Goal: Transaction & Acquisition: Download file/media

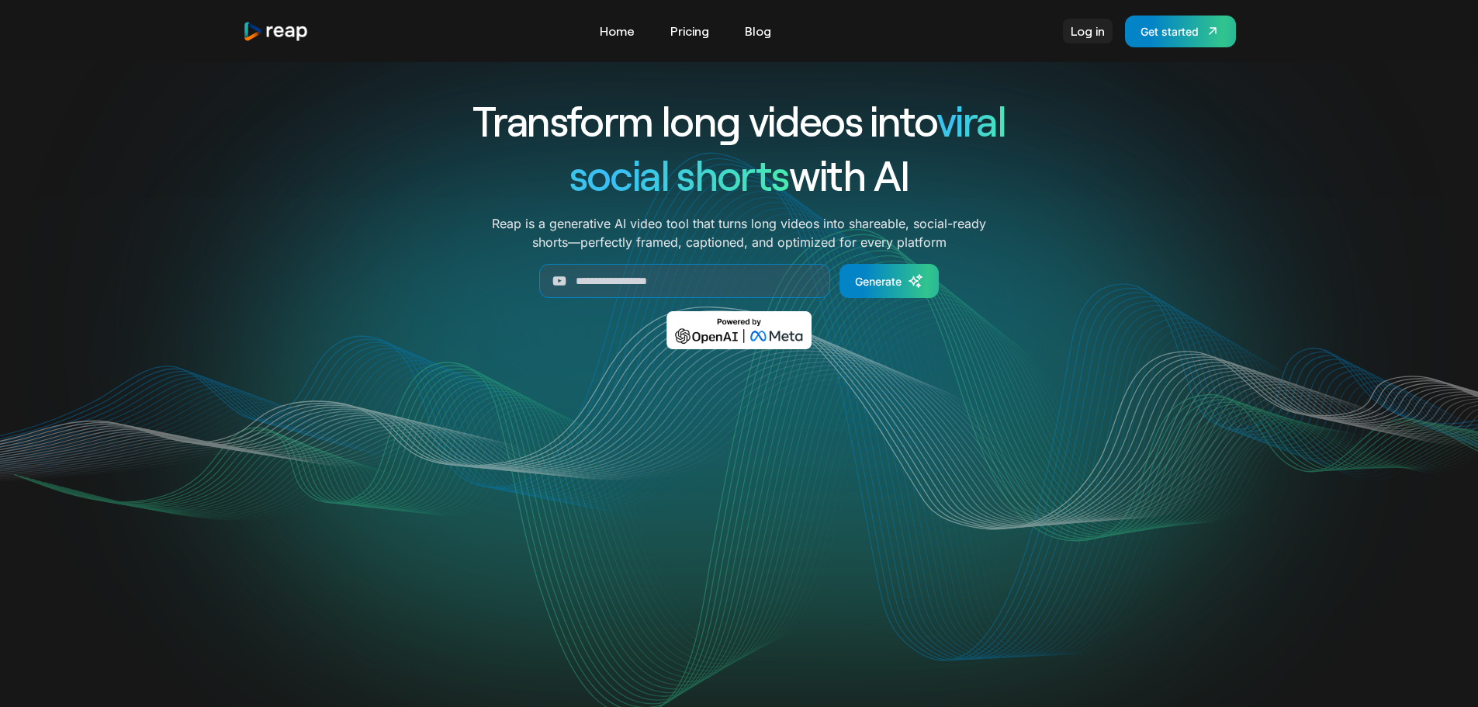
click at [1084, 35] on link "Log in" at bounding box center [1088, 31] width 50 height 25
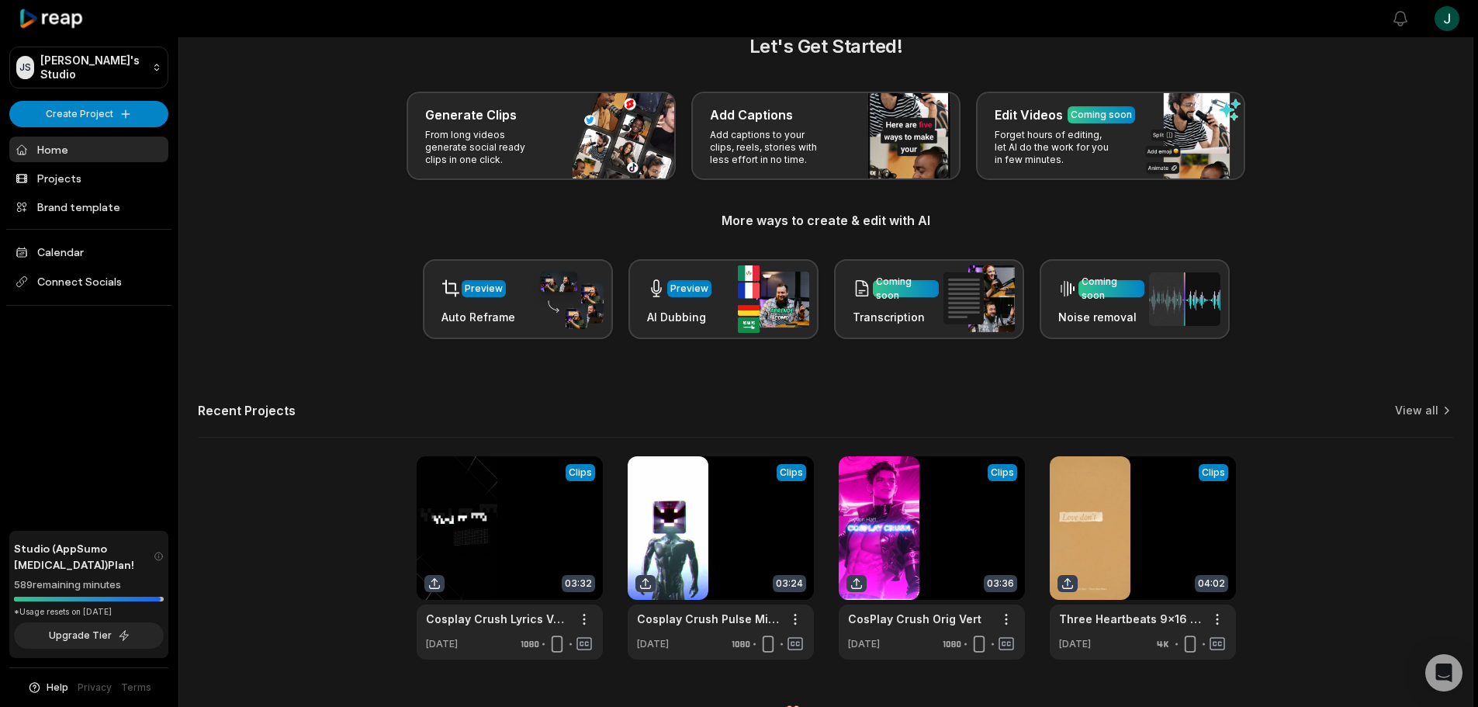
scroll to position [67, 0]
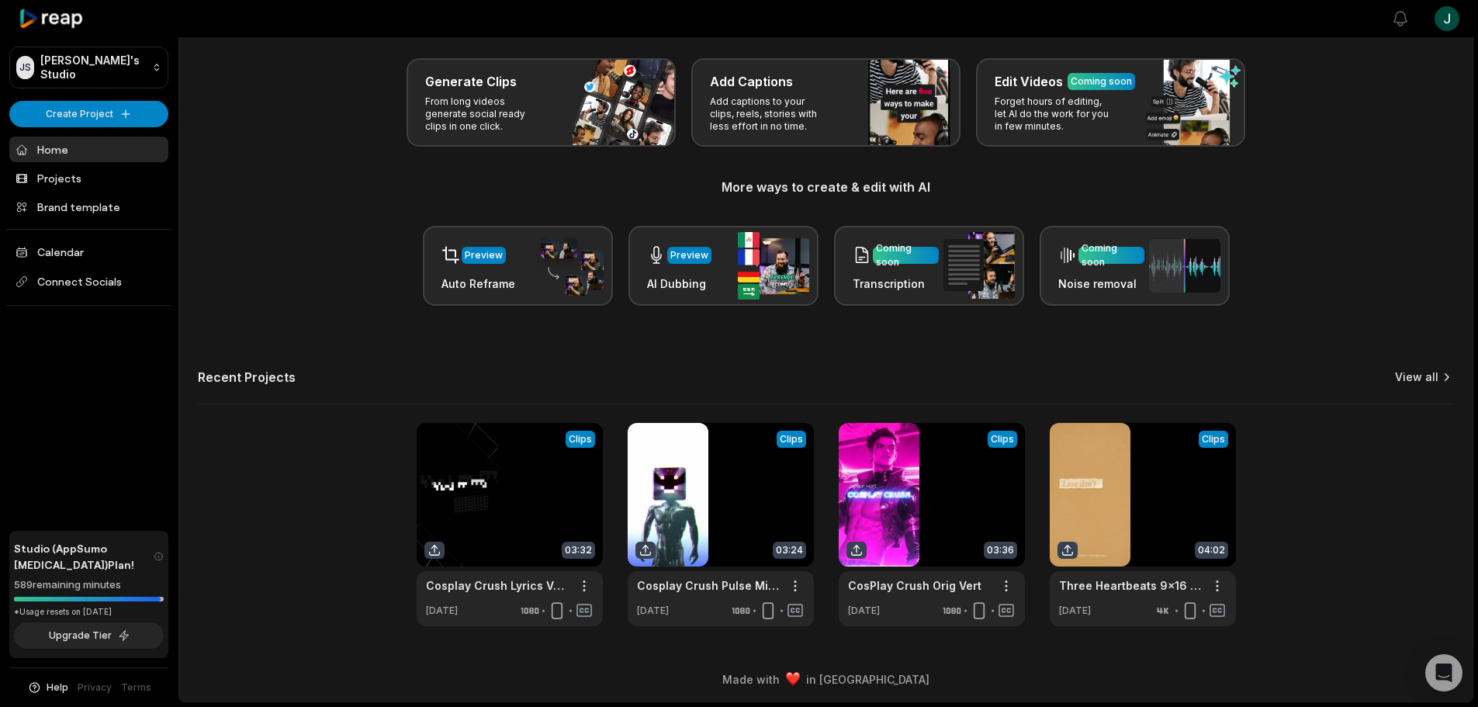
click at [1424, 373] on link "View all" at bounding box center [1416, 377] width 43 height 16
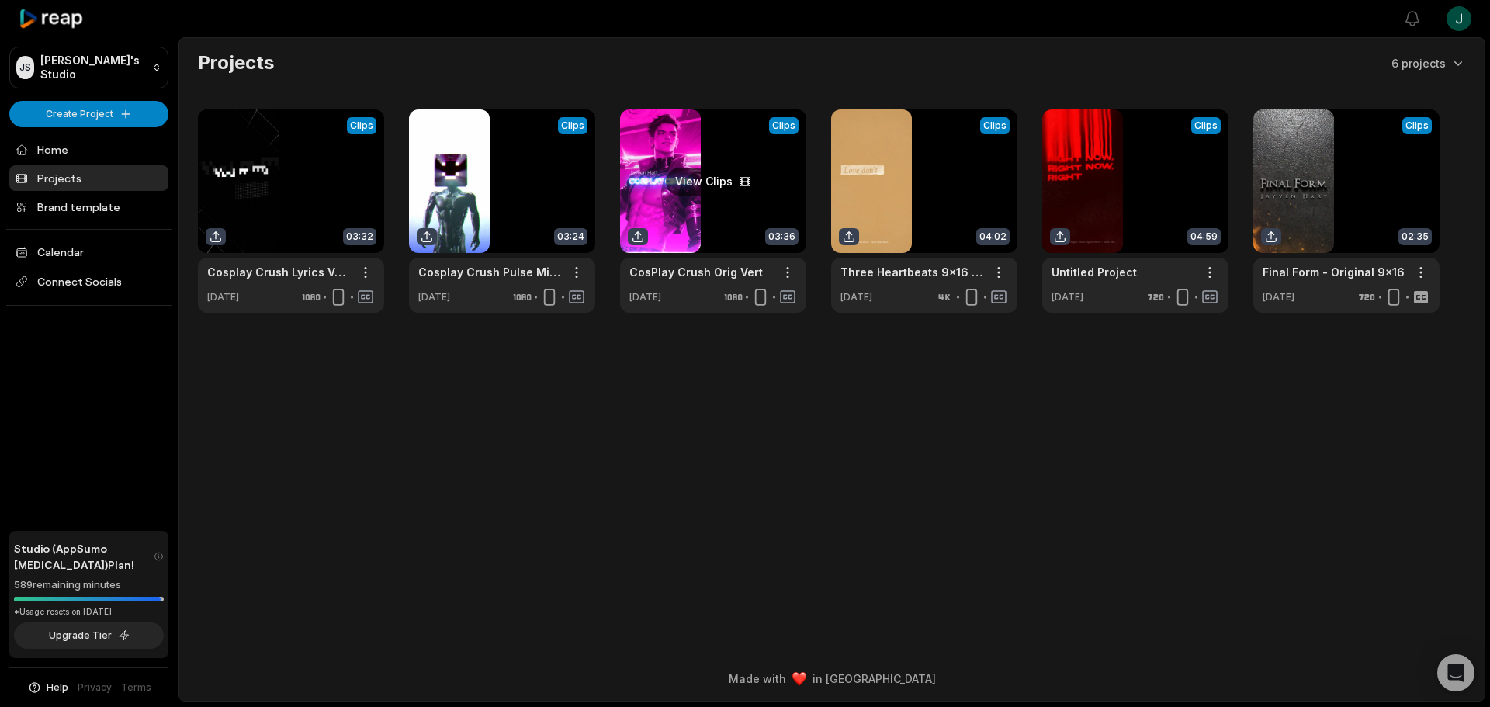
click at [730, 129] on link at bounding box center [713, 210] width 186 height 203
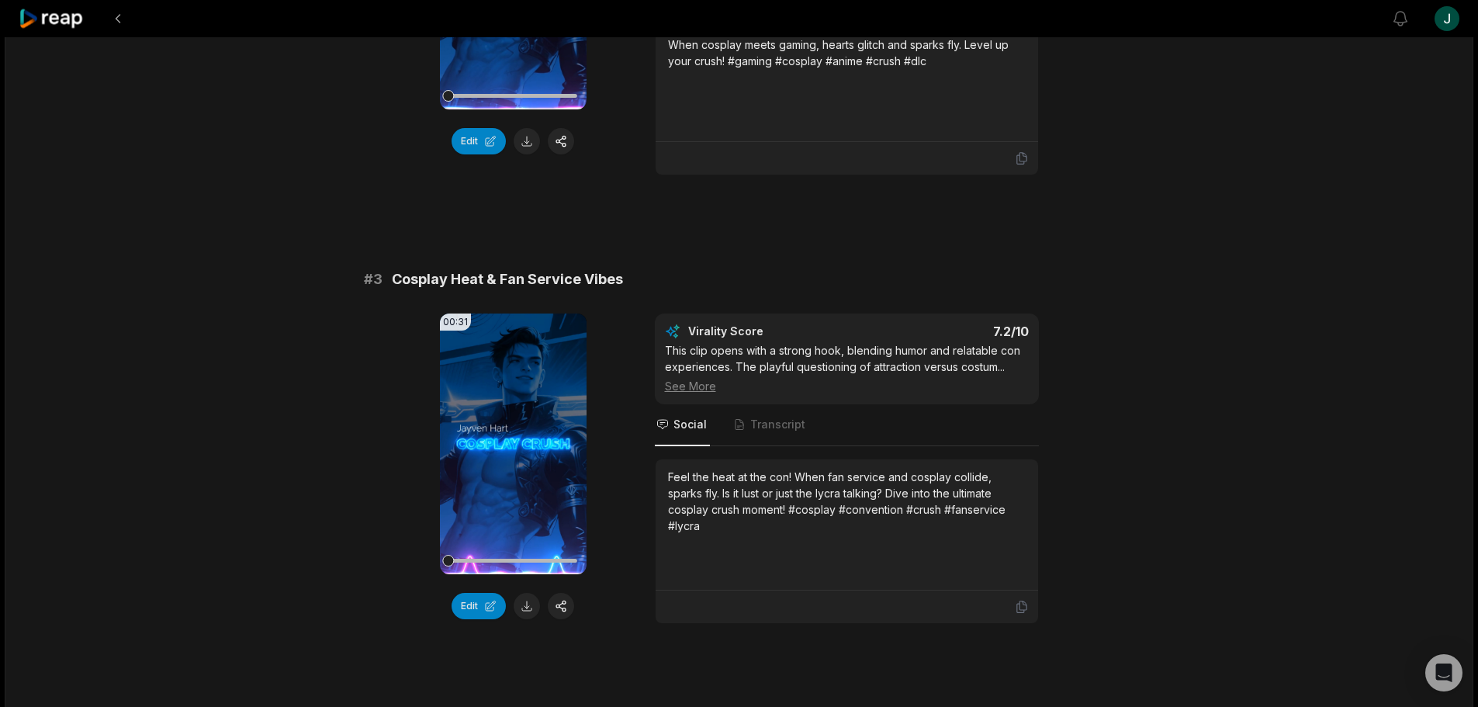
scroll to position [829, 0]
click at [524, 608] on button at bounding box center [527, 607] width 26 height 26
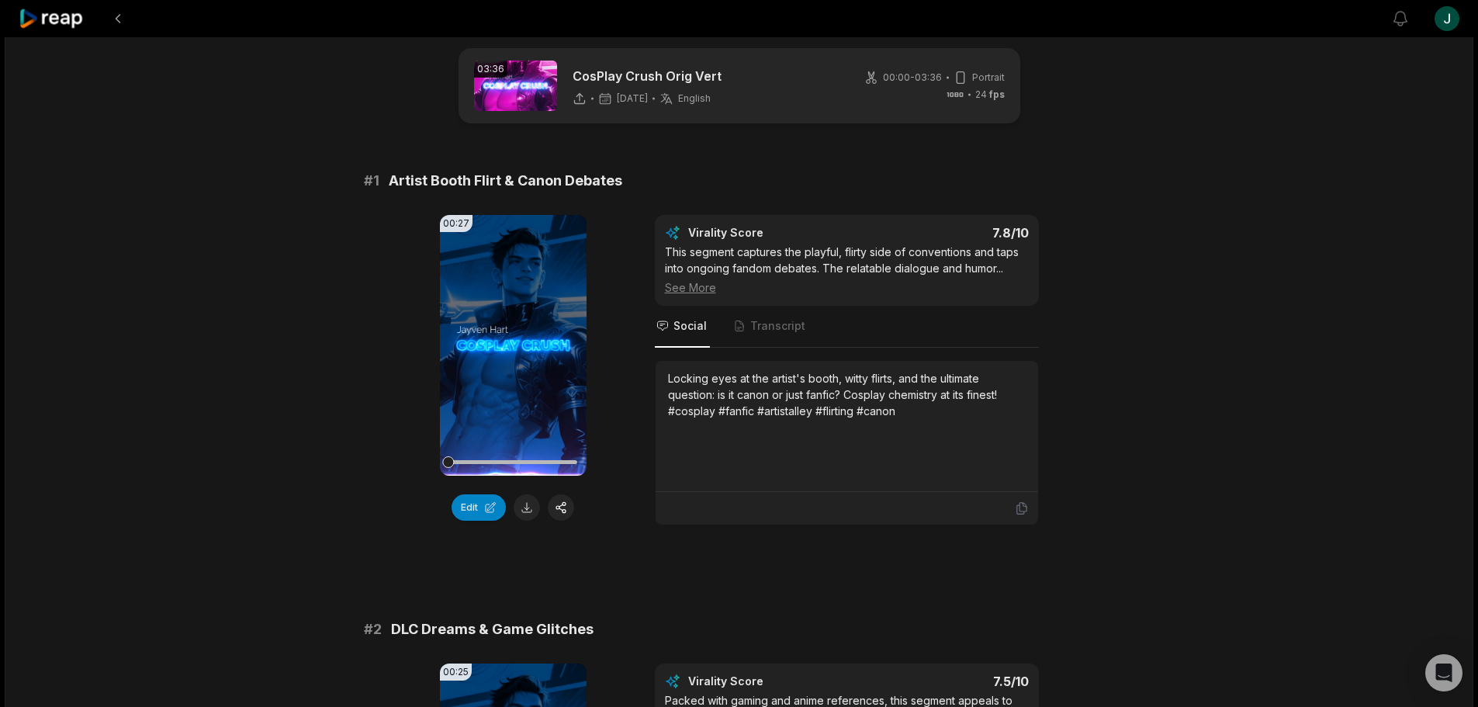
scroll to position [0, 0]
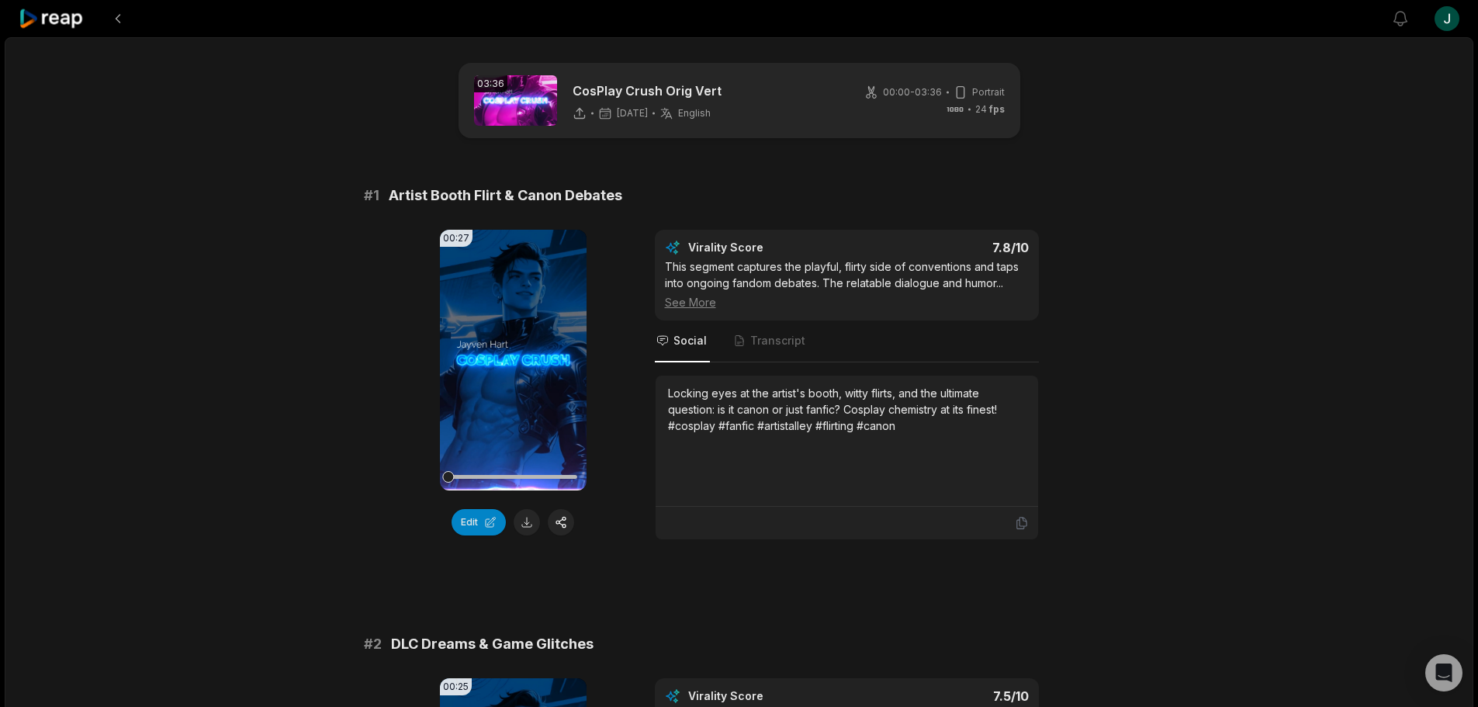
click at [808, 109] on div "03:36 CosPlay Crush Orig Vert 9 days ago English en 00:00 - 03:36 Portrait 24 f…" at bounding box center [740, 100] width 562 height 75
click at [495, 106] on img at bounding box center [515, 100] width 83 height 50
click at [122, 16] on button at bounding box center [118, 19] width 28 height 28
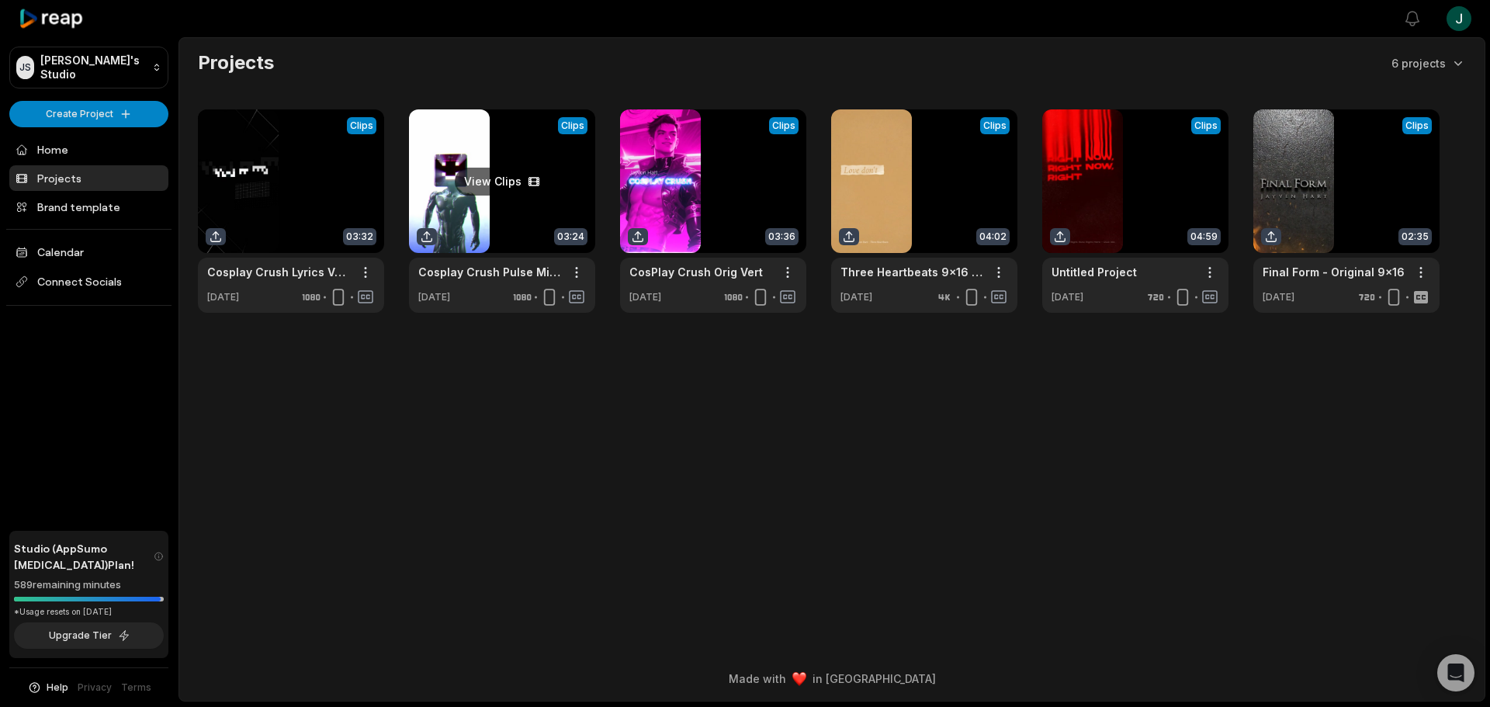
click at [486, 291] on link at bounding box center [502, 210] width 186 height 203
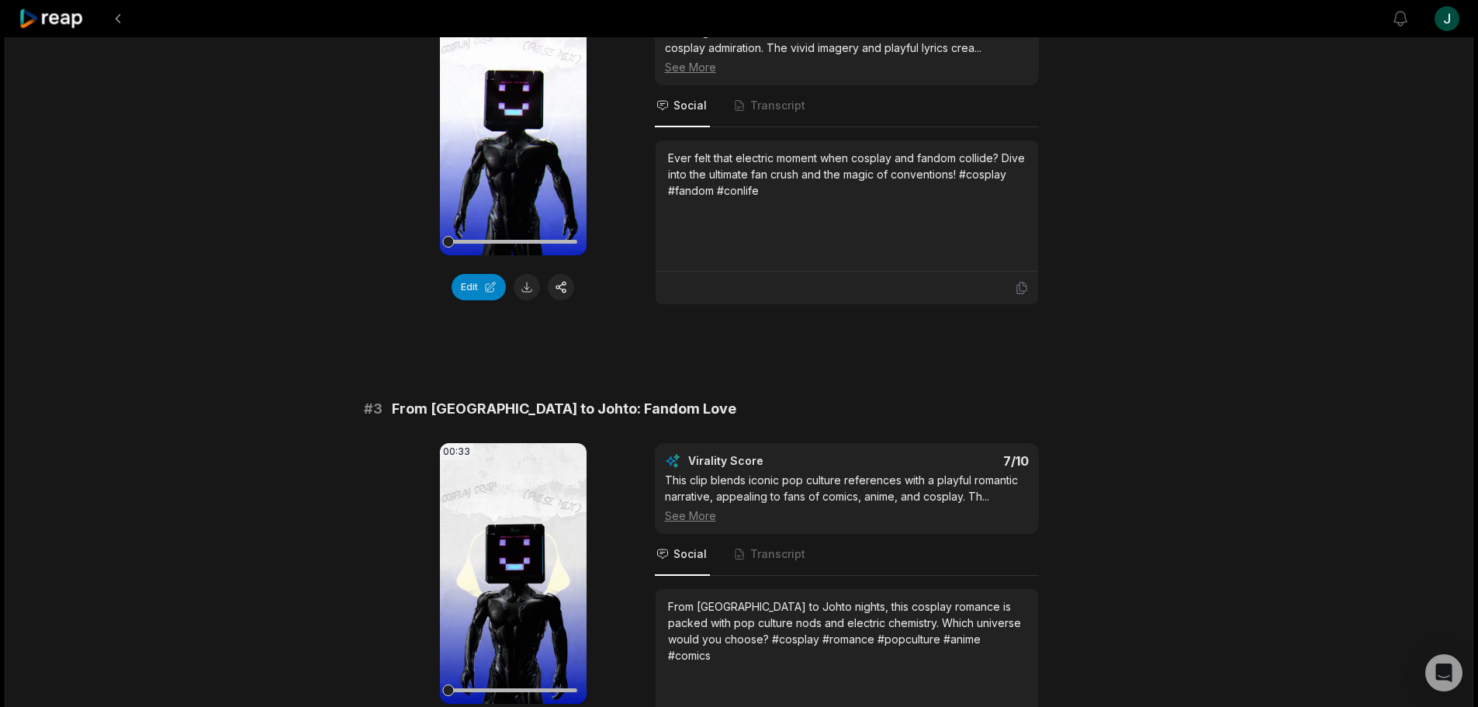
scroll to position [931, 0]
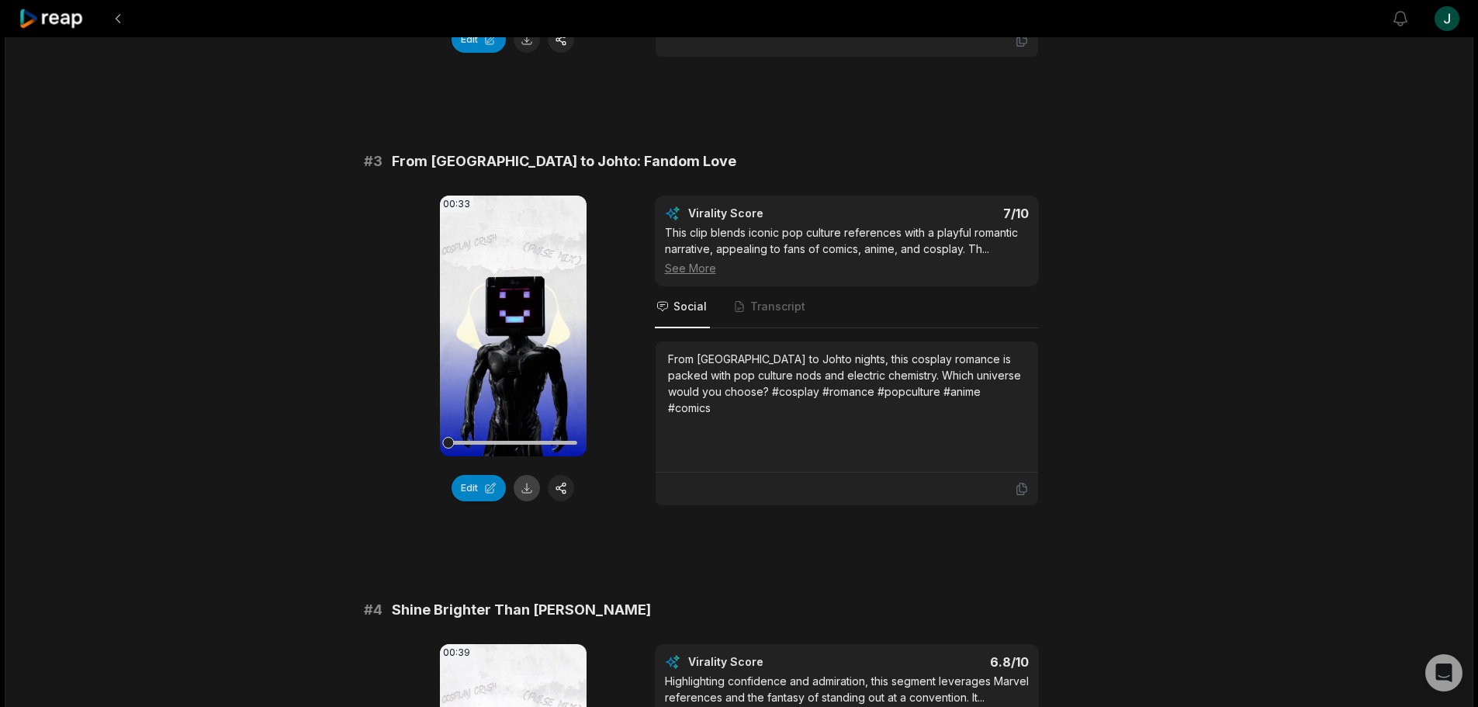
click at [524, 491] on button at bounding box center [527, 488] width 26 height 26
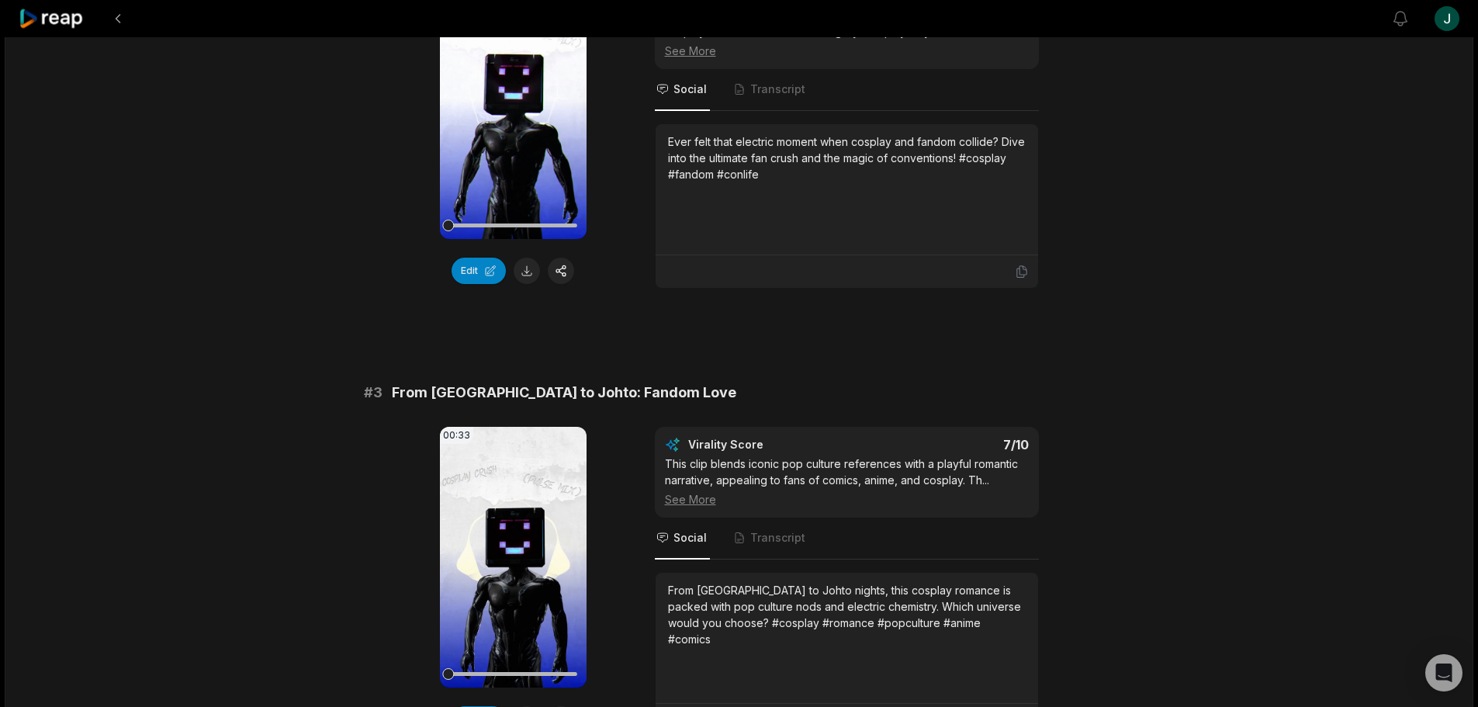
scroll to position [621, 0]
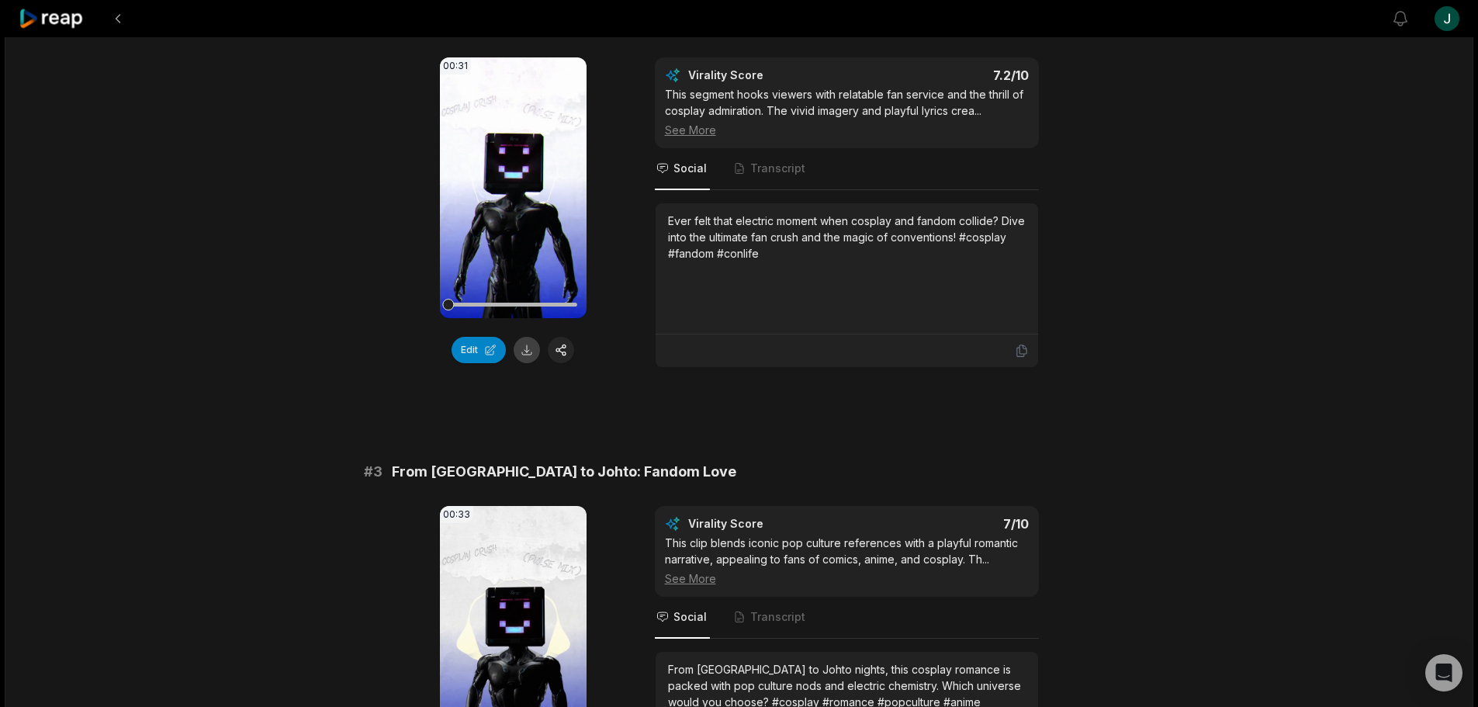
click at [525, 351] on button at bounding box center [527, 350] width 26 height 26
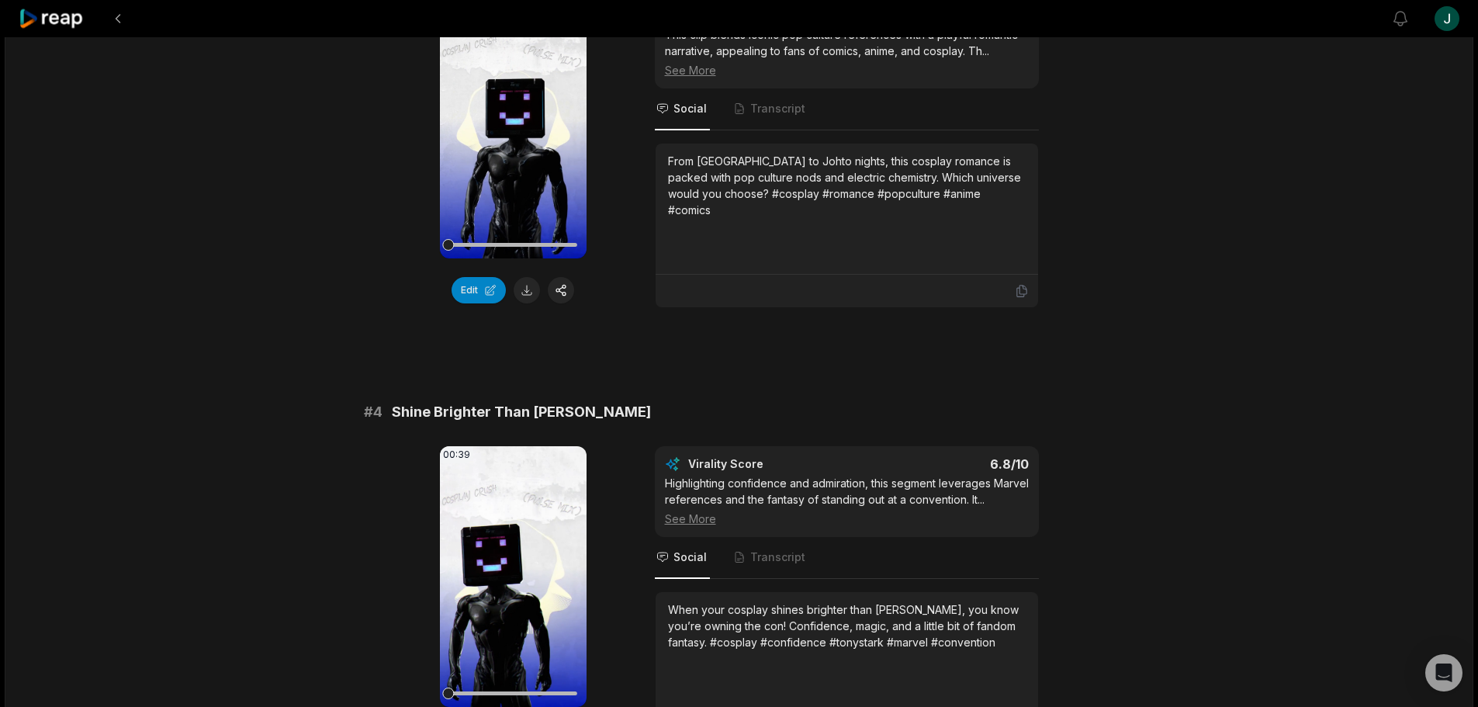
scroll to position [1319, 0]
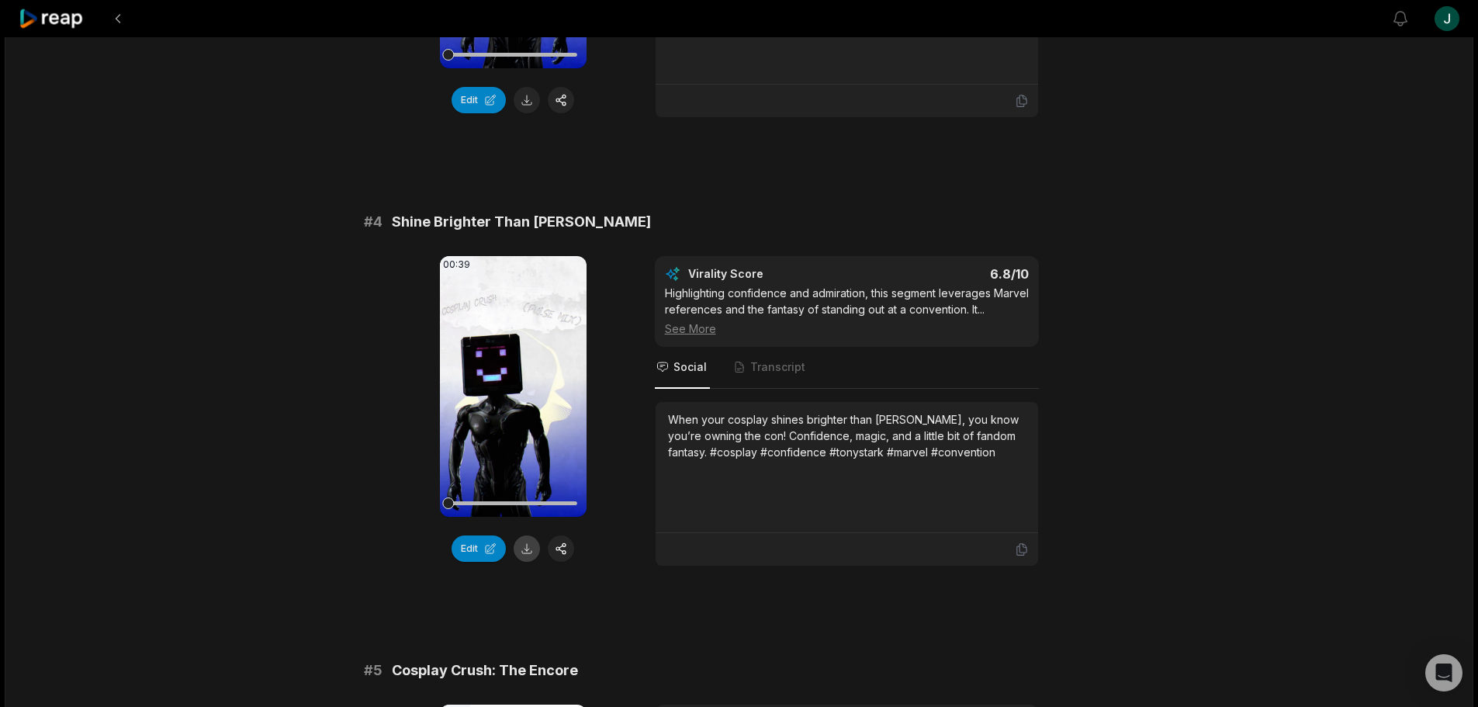
click at [524, 552] on button at bounding box center [527, 548] width 26 height 26
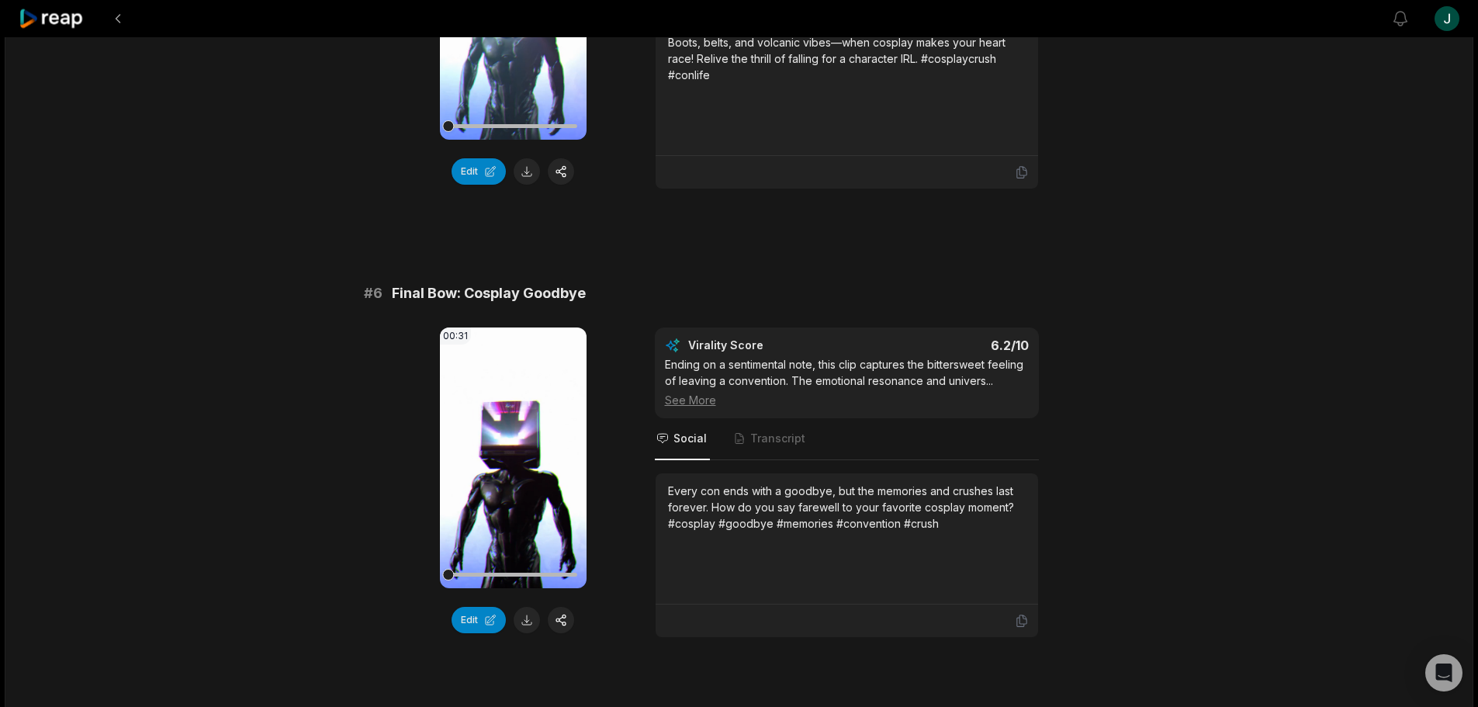
scroll to position [2193, 0]
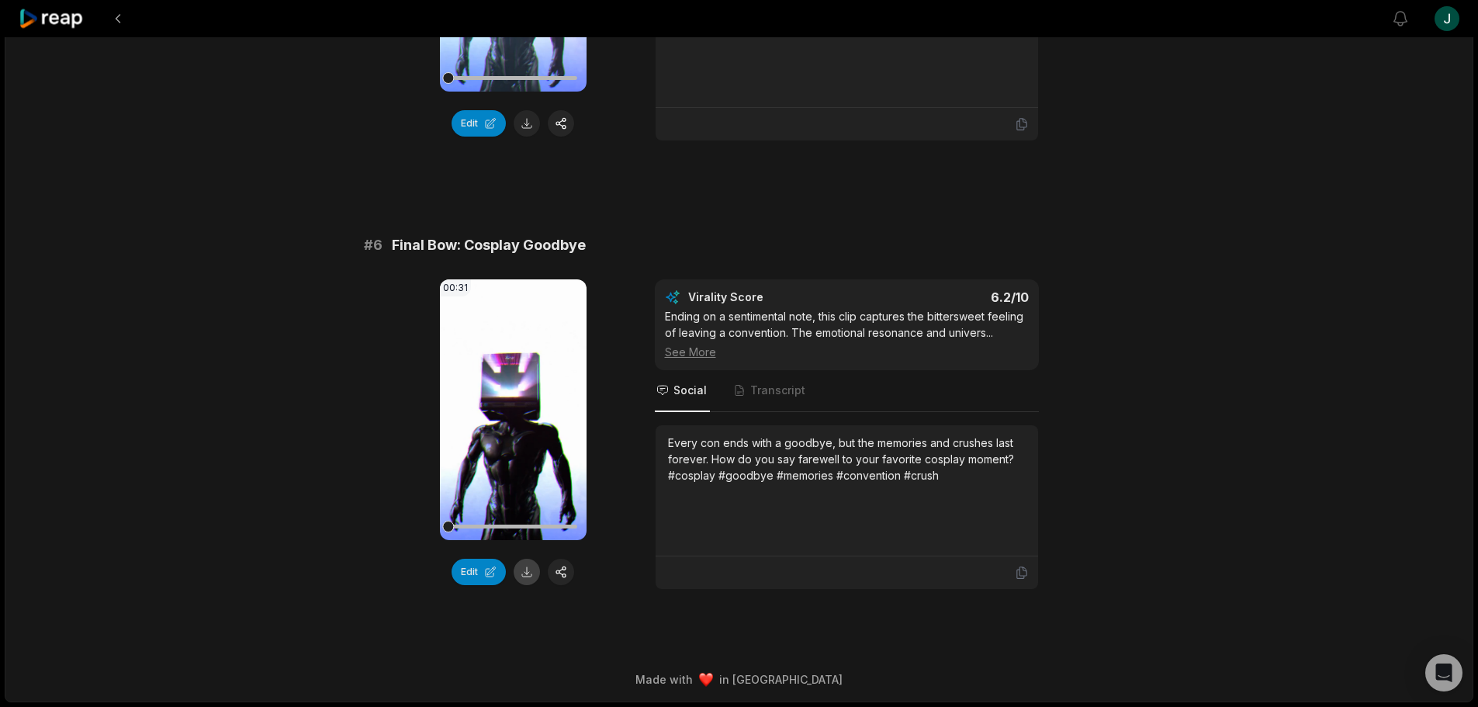
click at [530, 580] on button at bounding box center [527, 572] width 26 height 26
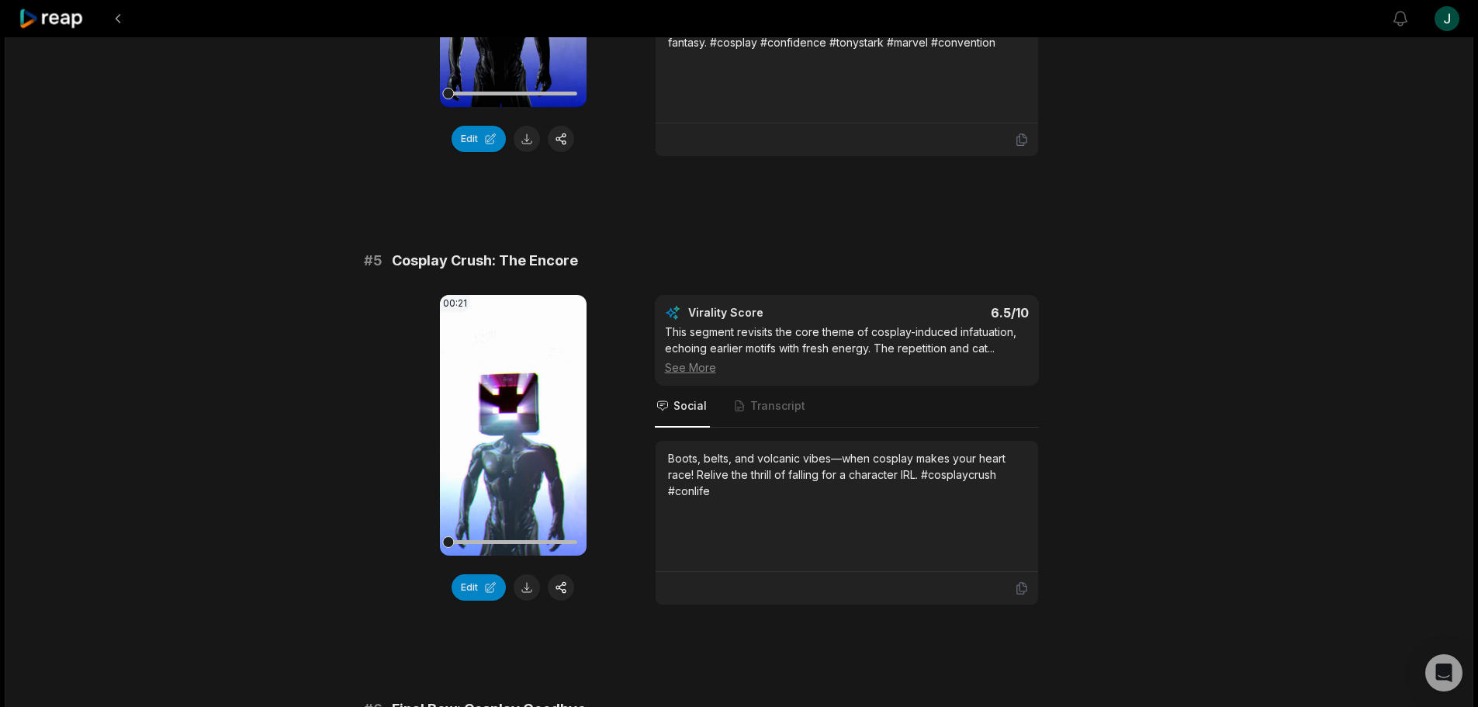
scroll to position [1727, 0]
click at [121, 21] on button at bounding box center [118, 19] width 28 height 28
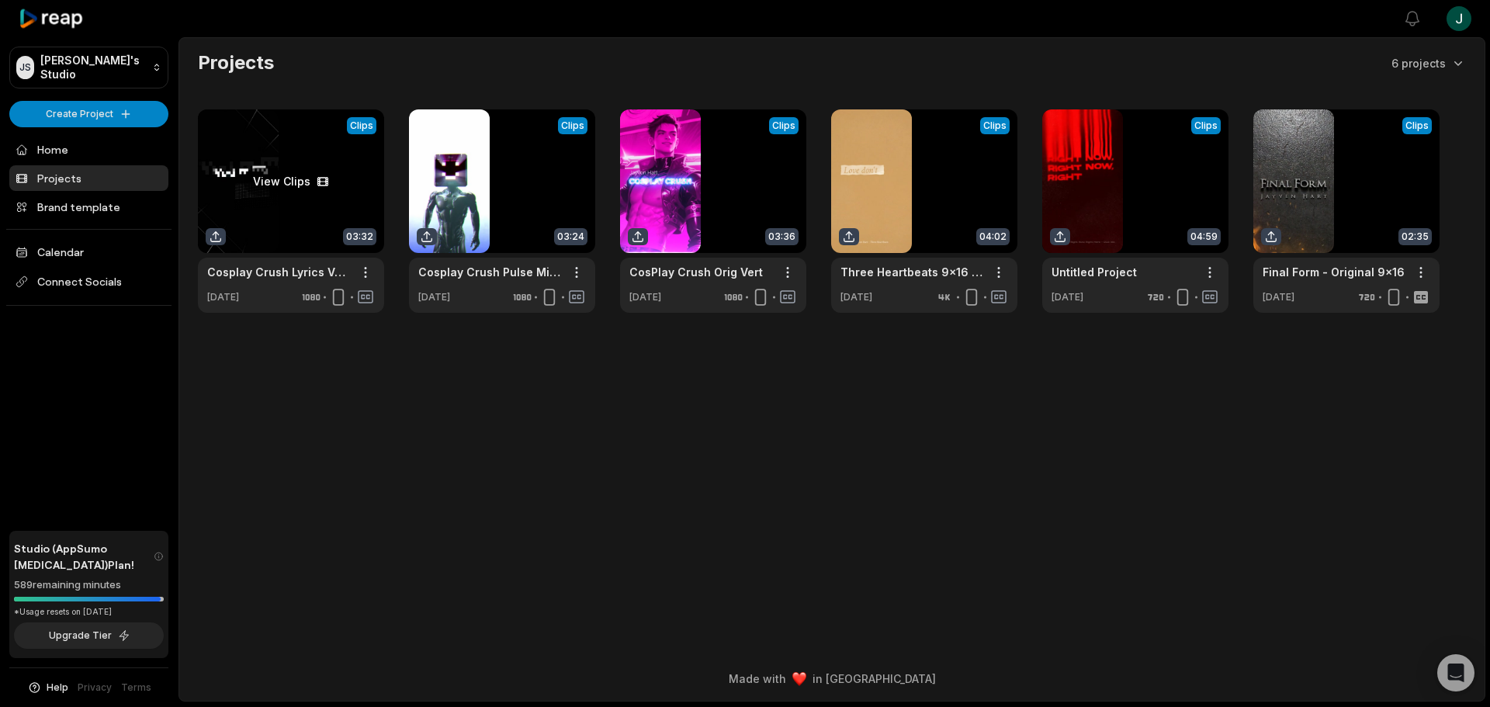
click at [296, 204] on link at bounding box center [291, 210] width 186 height 203
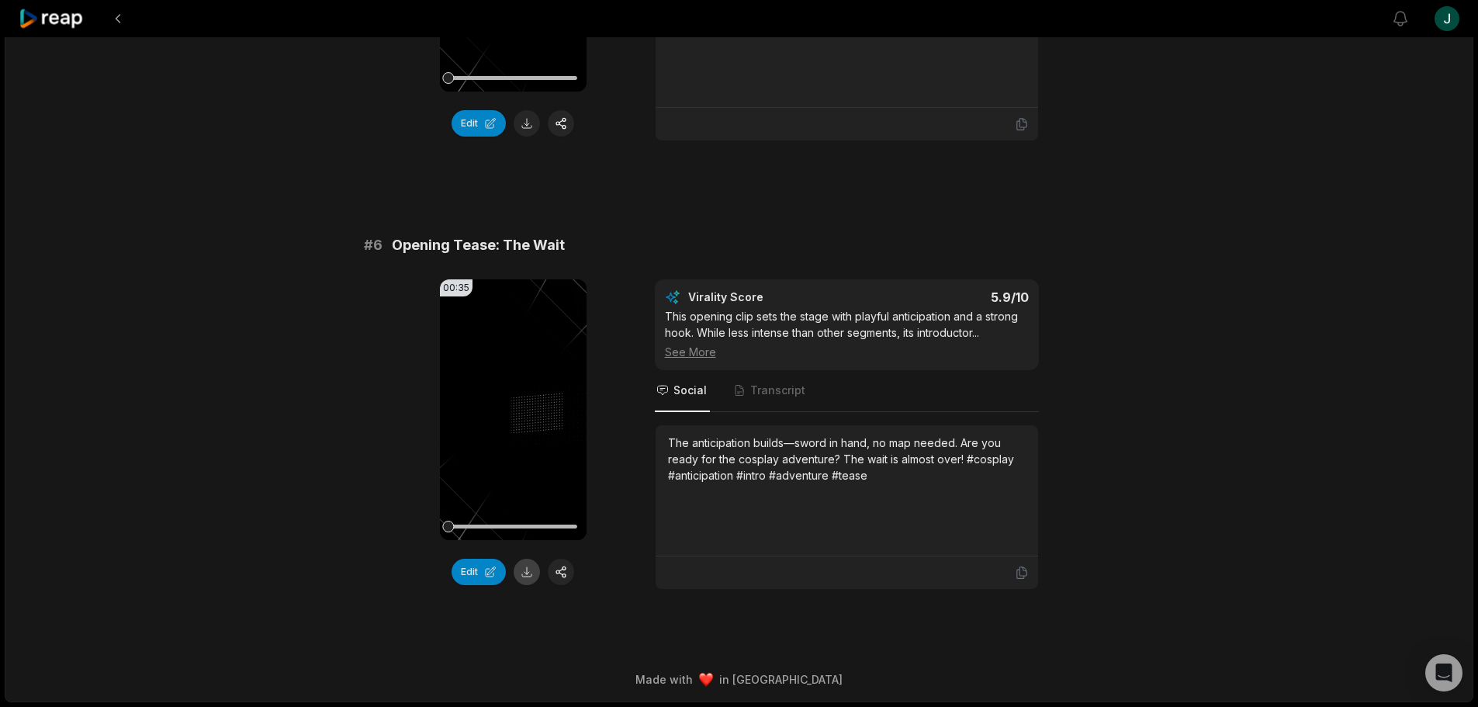
click at [523, 571] on button at bounding box center [527, 572] width 26 height 26
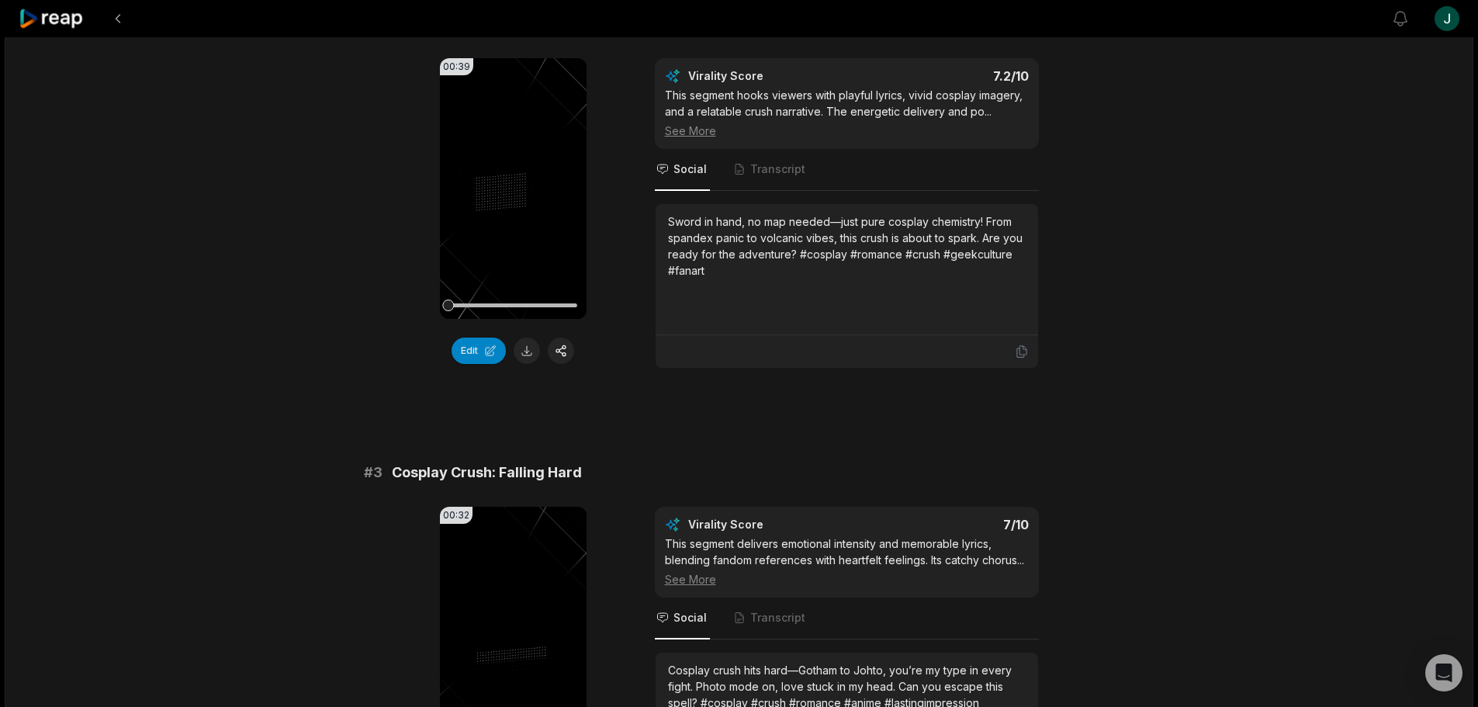
scroll to position [347, 0]
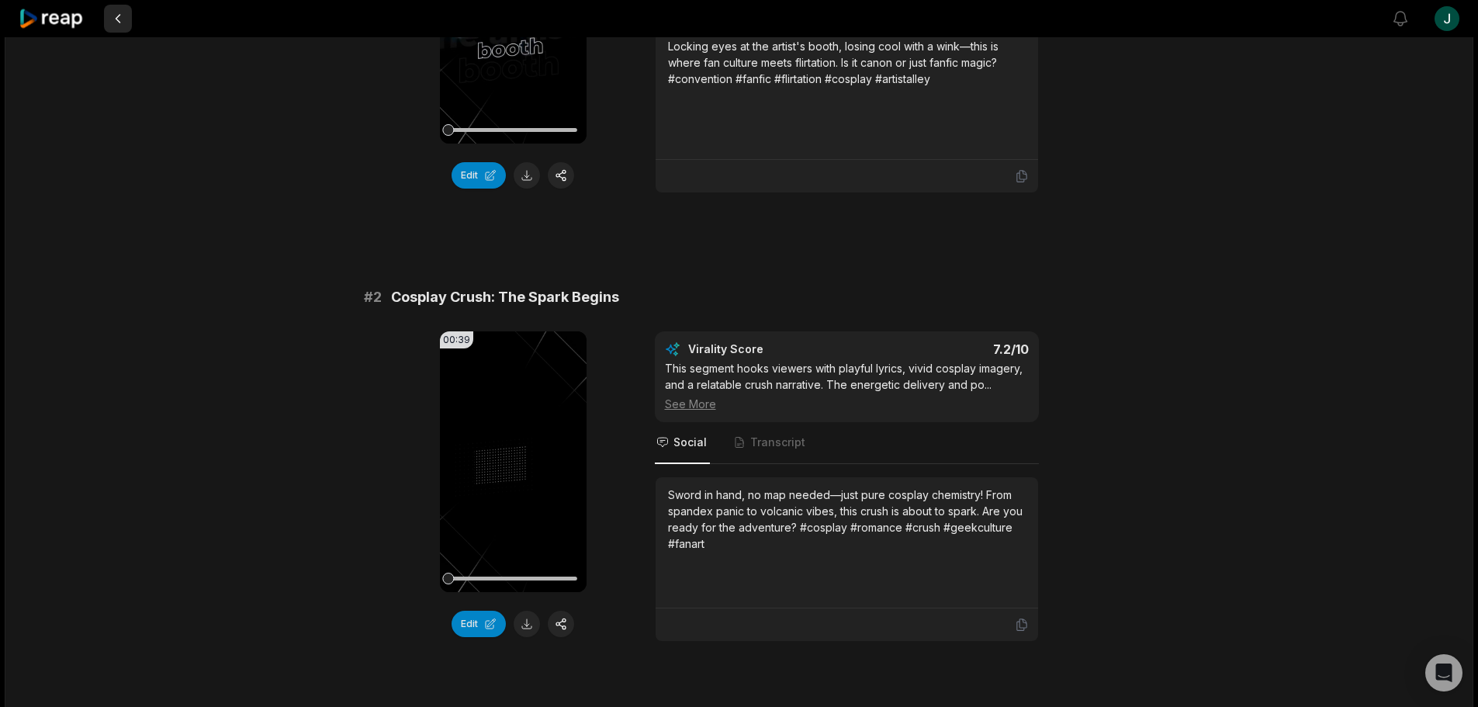
click at [119, 11] on button at bounding box center [118, 19] width 28 height 28
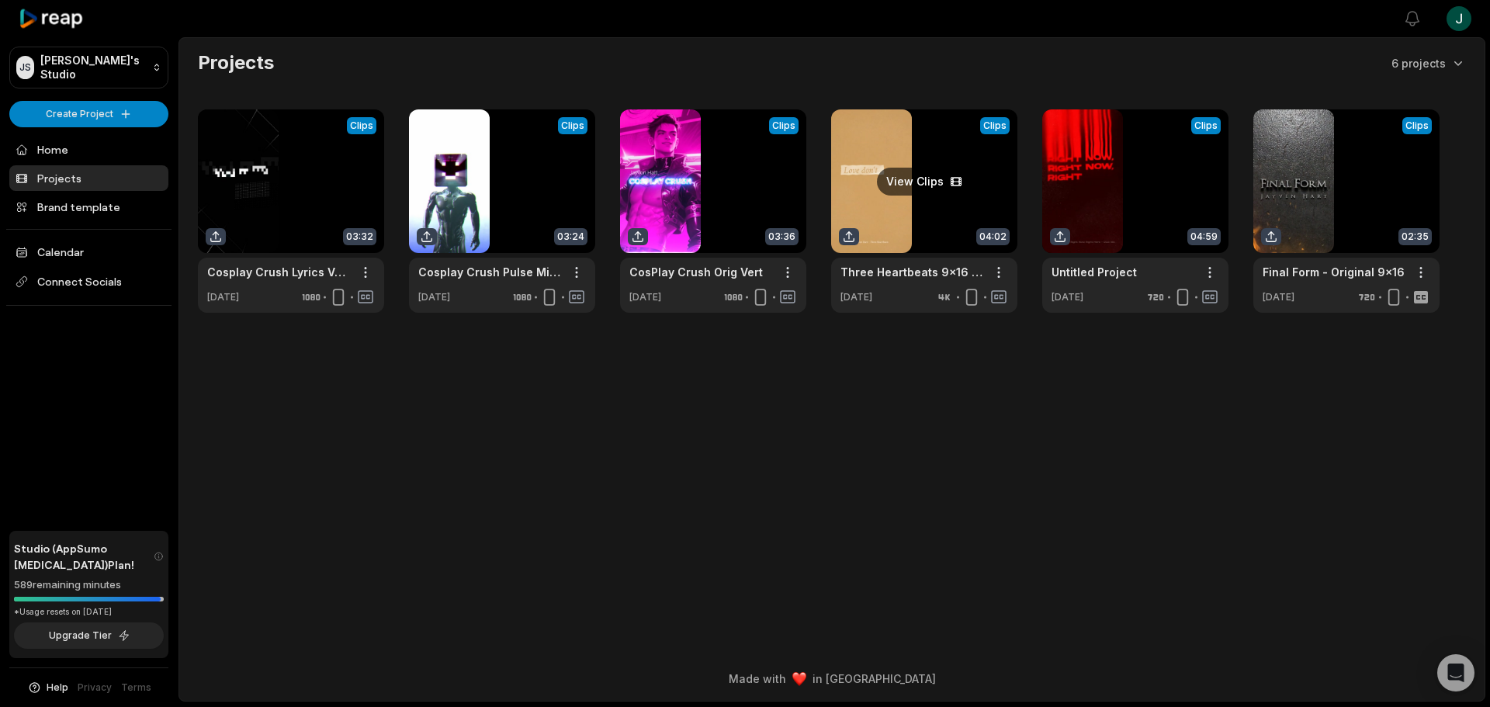
click at [925, 134] on link at bounding box center [924, 210] width 186 height 203
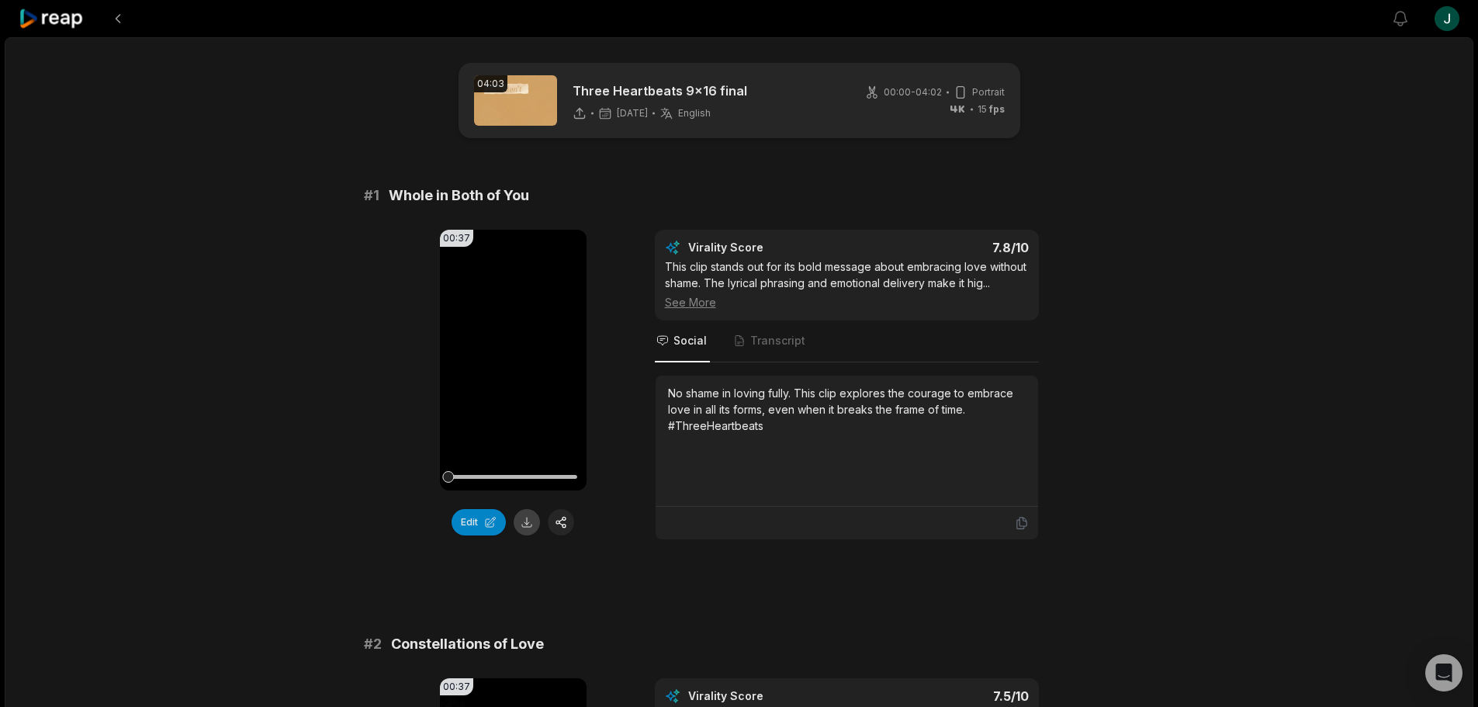
click at [523, 523] on button at bounding box center [527, 522] width 26 height 26
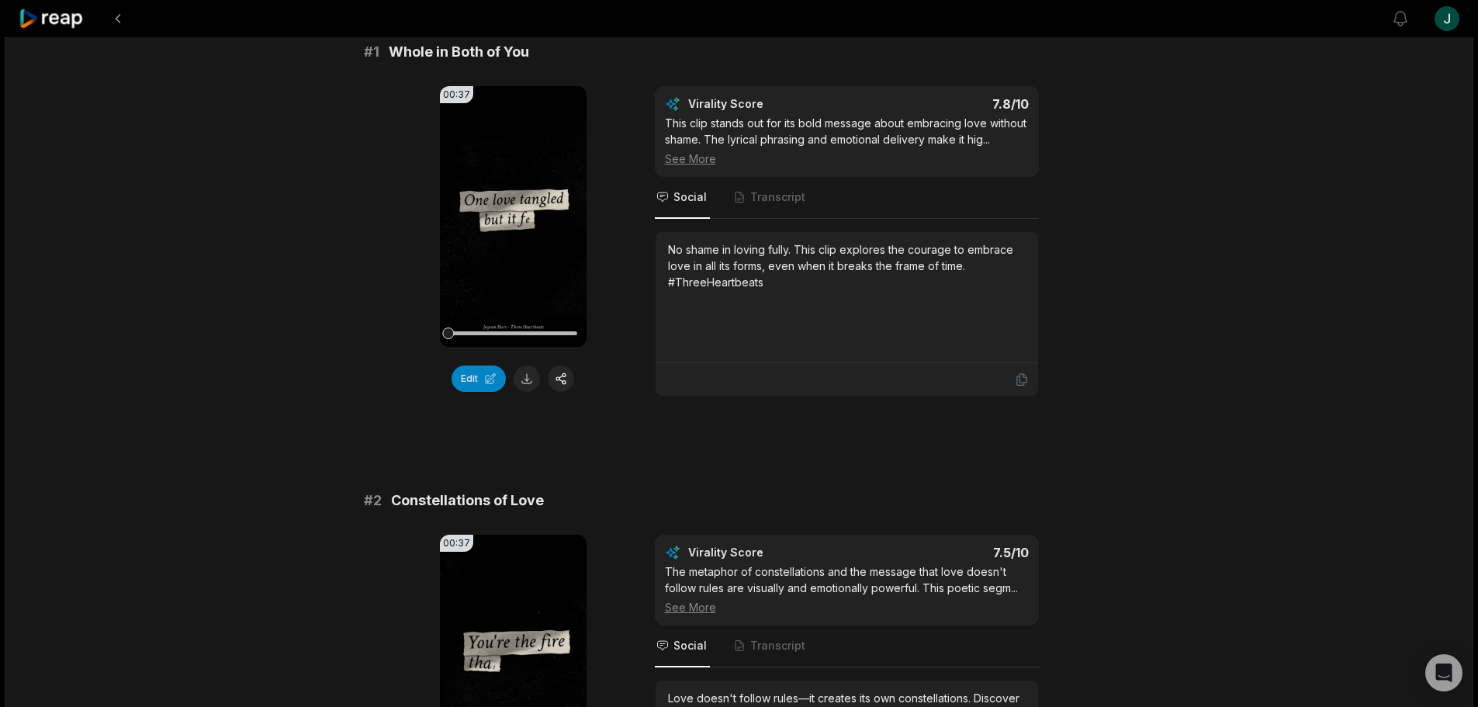
scroll to position [466, 0]
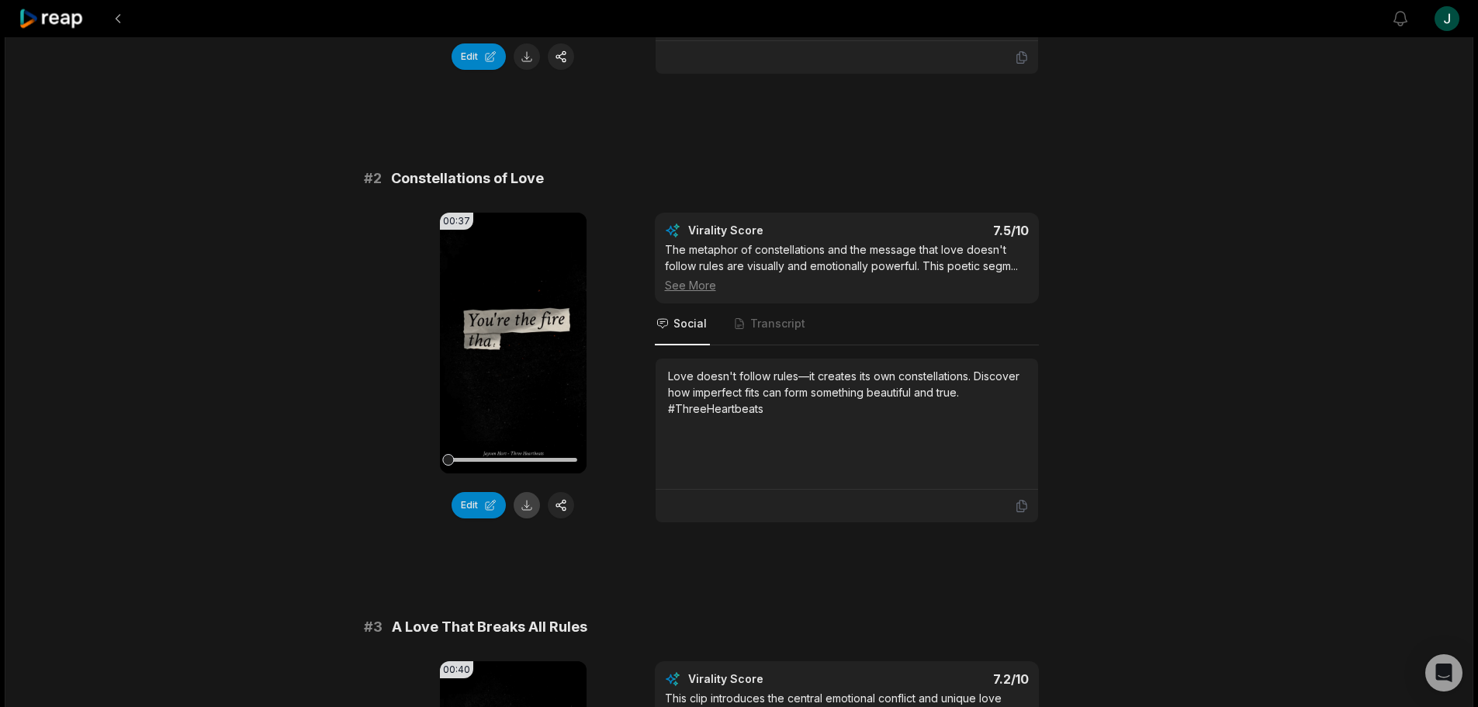
click at [524, 504] on button at bounding box center [527, 505] width 26 height 26
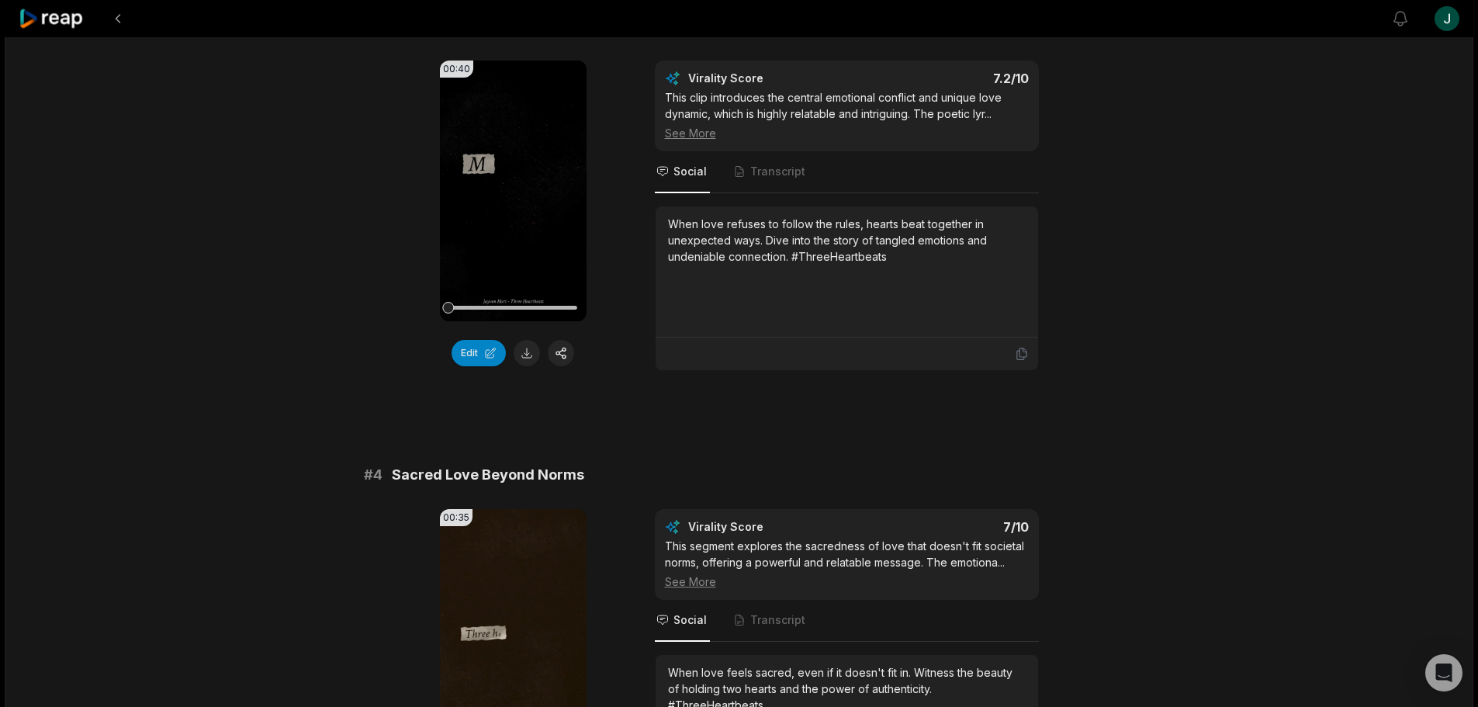
scroll to position [1086, 0]
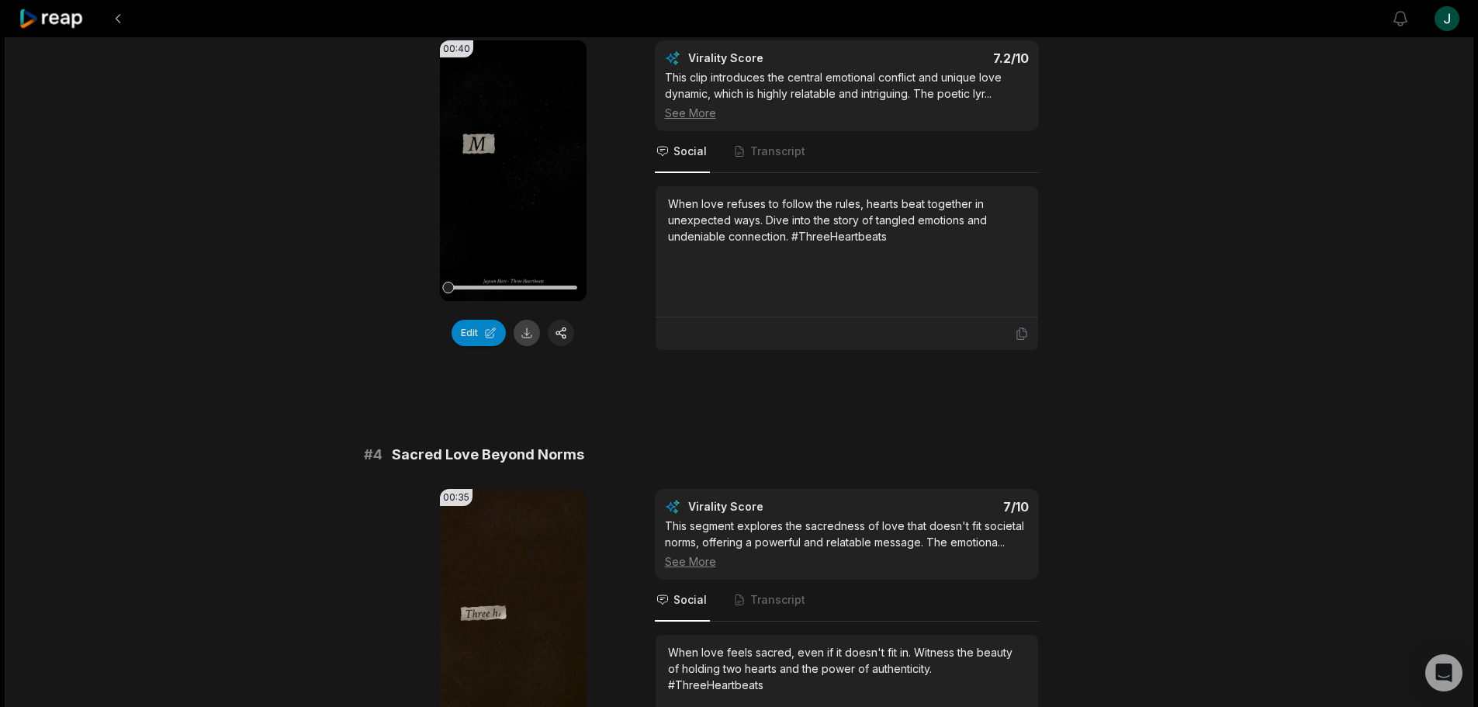
click at [528, 334] on button at bounding box center [527, 333] width 26 height 26
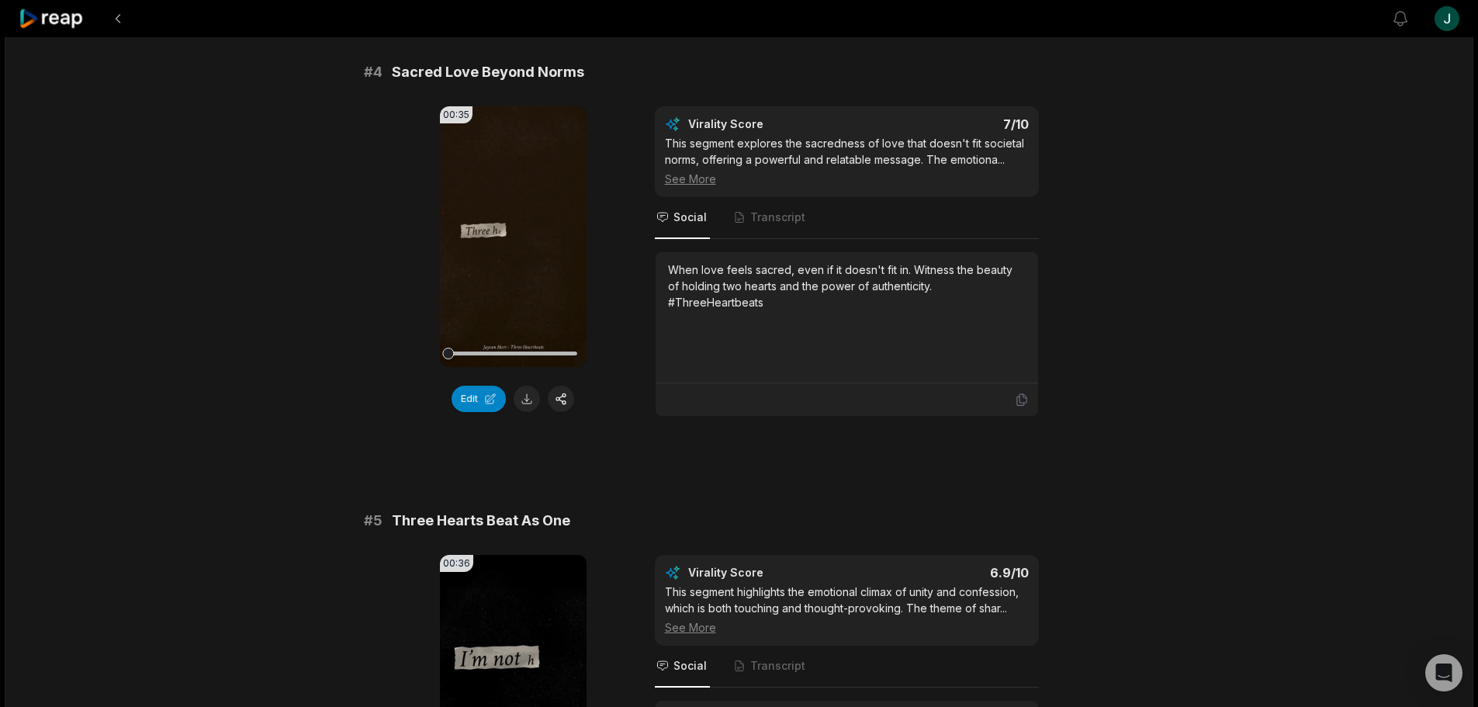
scroll to position [1474, 0]
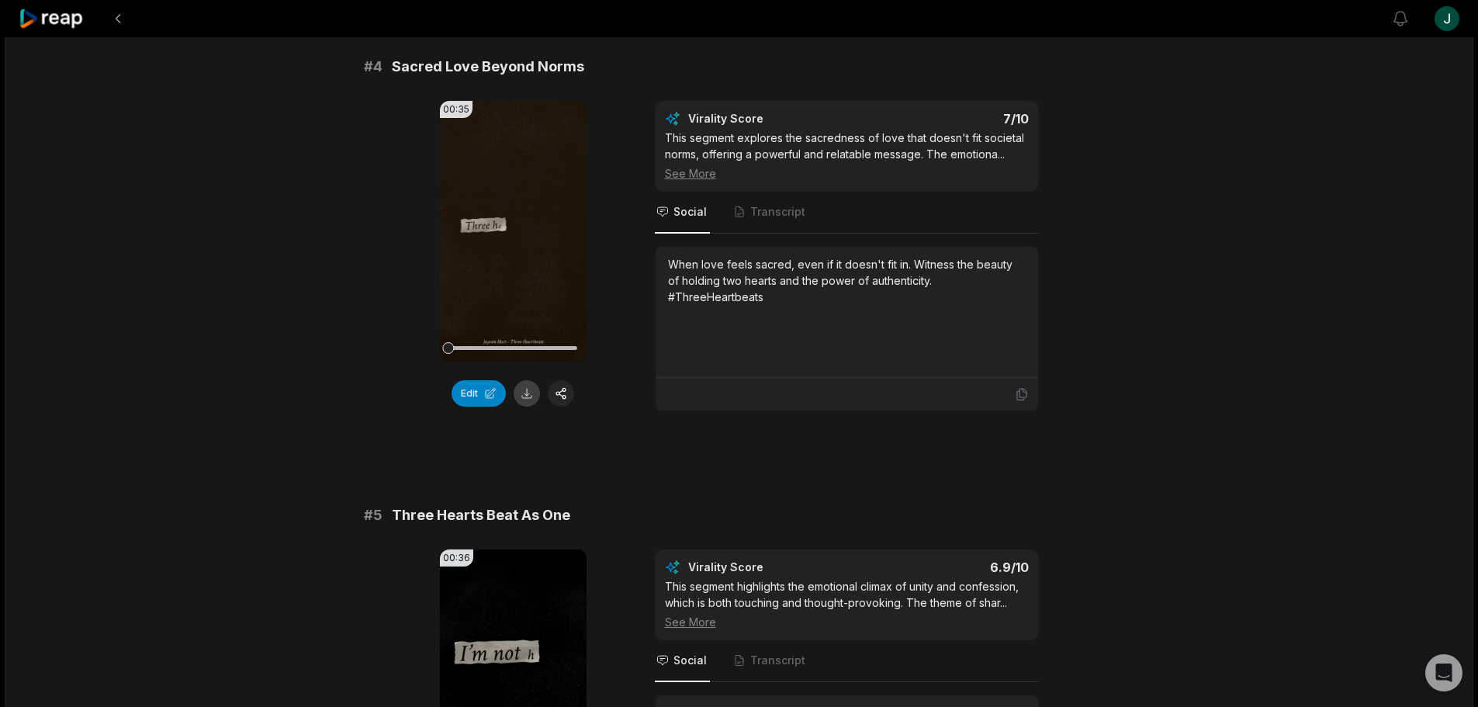
click at [524, 393] on button at bounding box center [527, 393] width 26 height 26
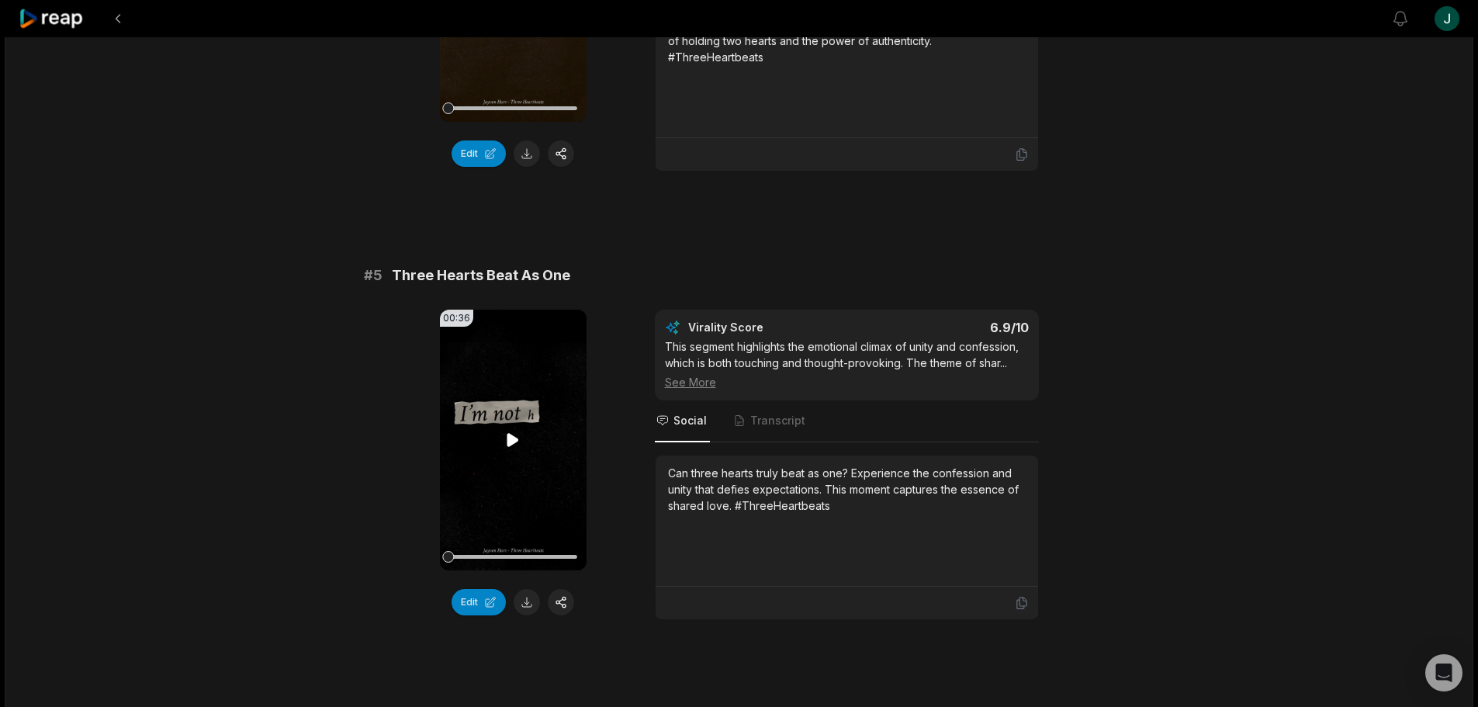
scroll to position [1862, 0]
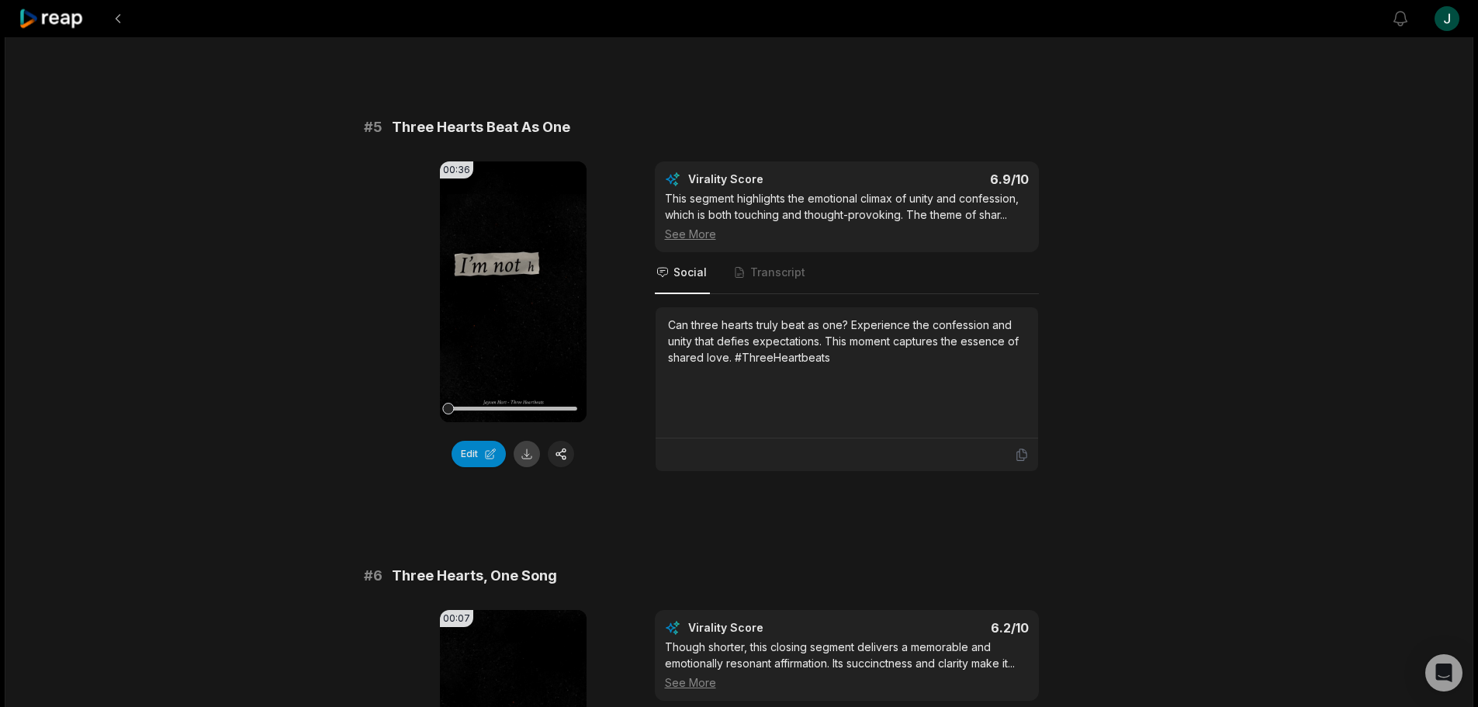
click at [527, 452] on button at bounding box center [527, 454] width 26 height 26
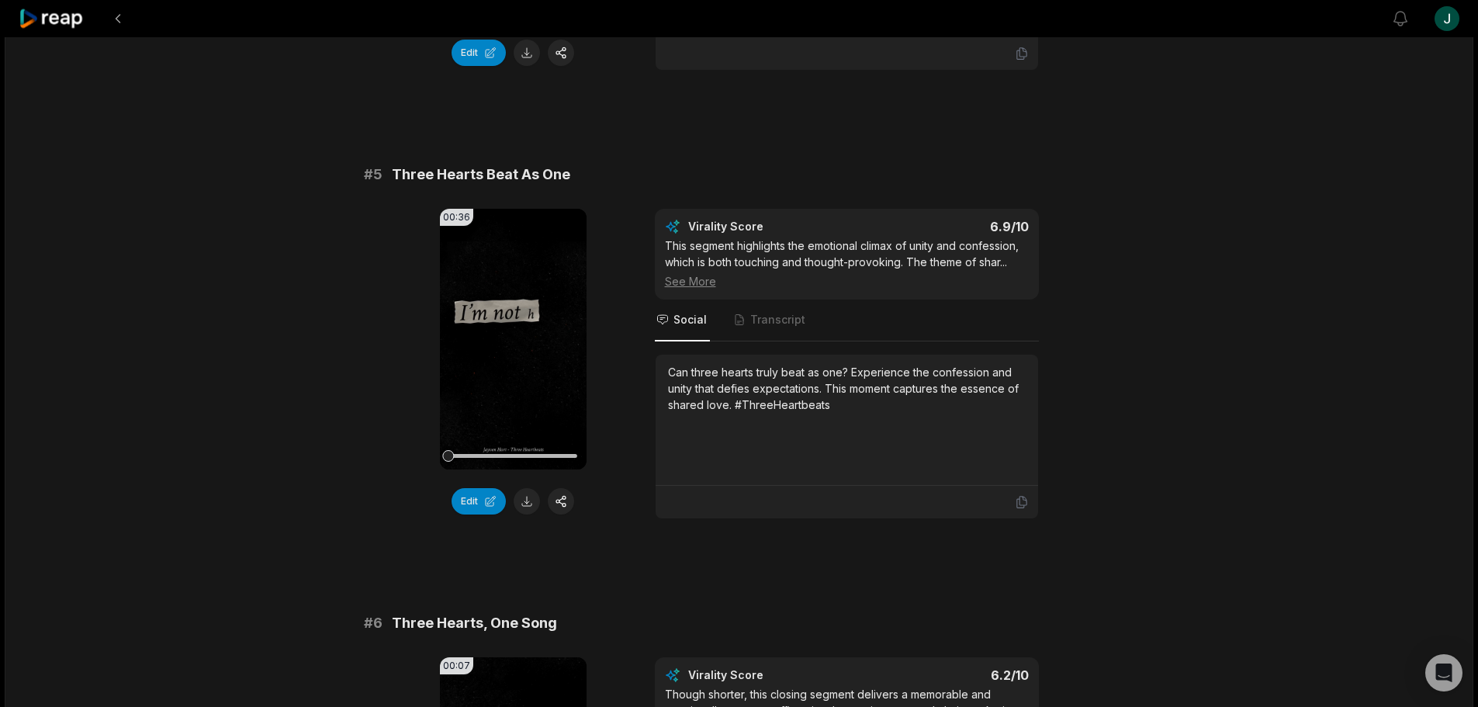
scroll to position [1805, 0]
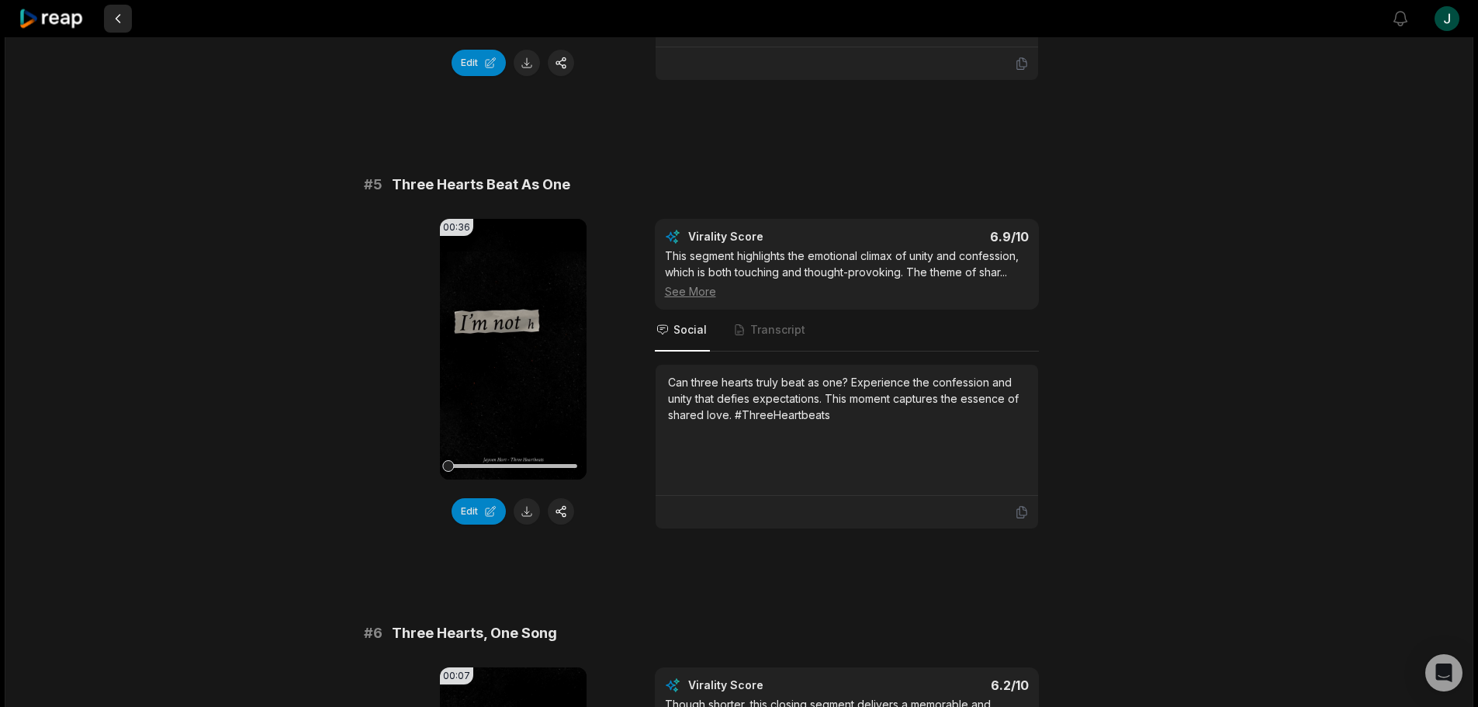
click at [121, 18] on button at bounding box center [118, 19] width 28 height 28
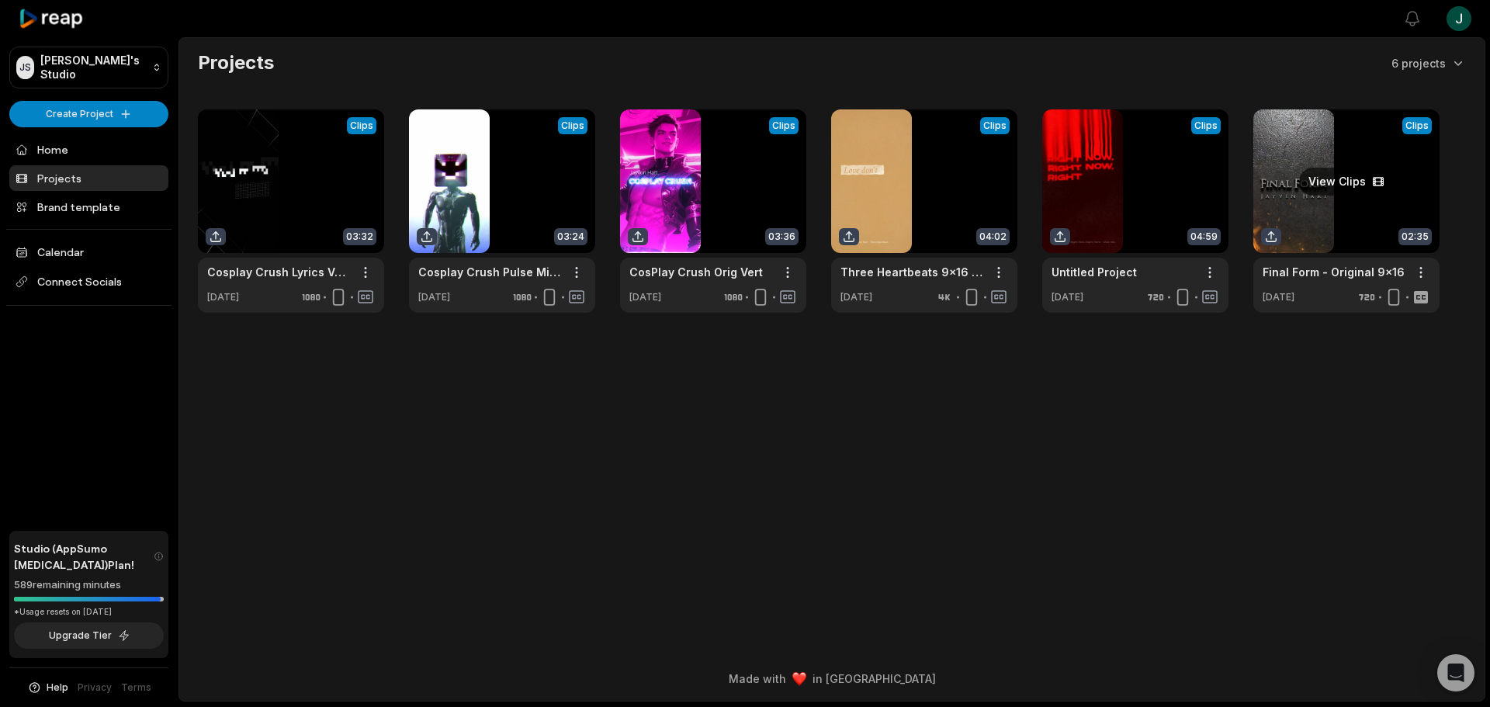
click at [1359, 128] on link at bounding box center [1346, 210] width 186 height 203
